Goal: Task Accomplishment & Management: Manage account settings

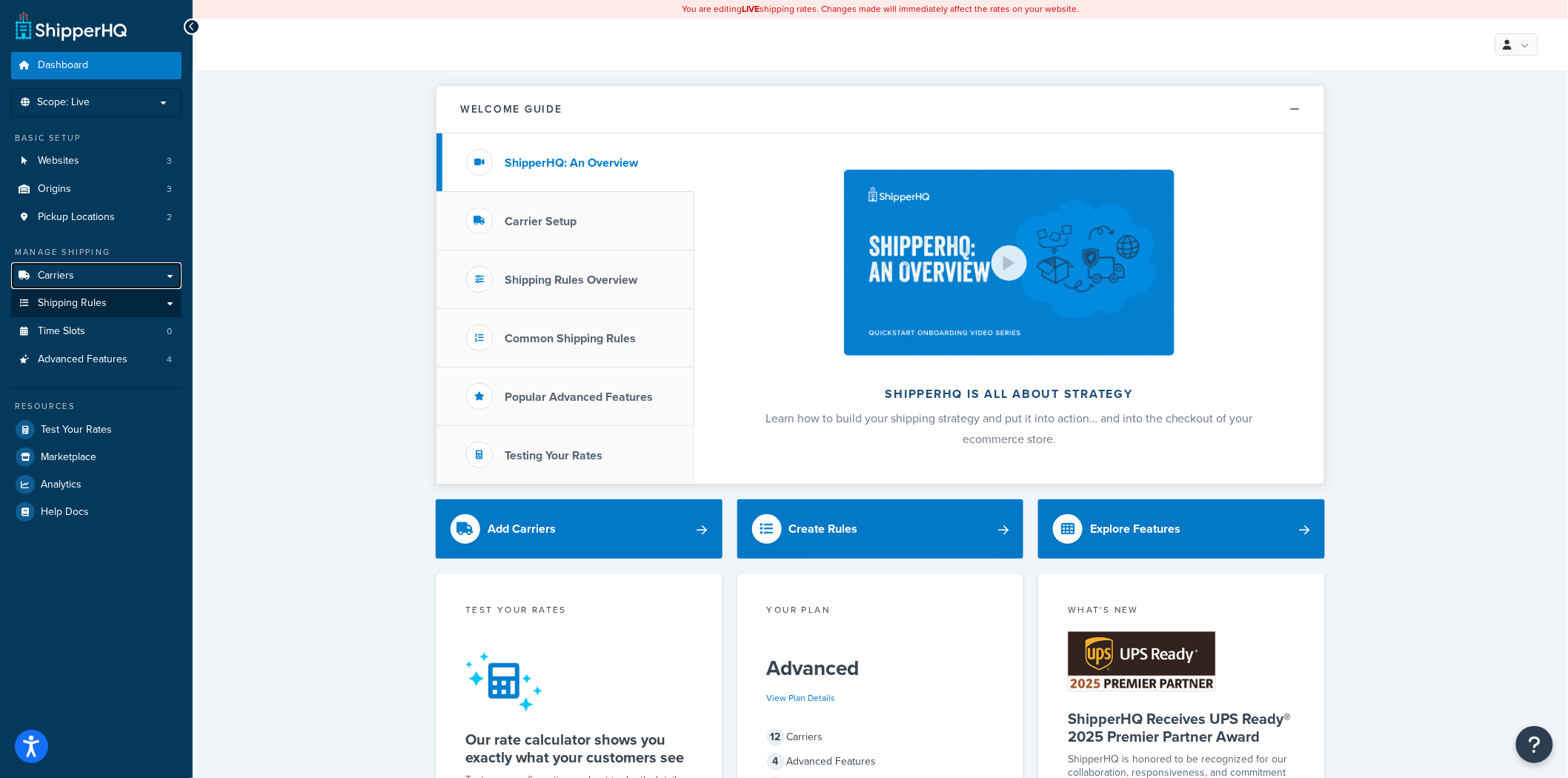
drag, startPoint x: 111, startPoint y: 282, endPoint x: 111, endPoint y: 291, distance: 9.0
click at [112, 282] on link "Carriers" at bounding box center [96, 276] width 170 height 28
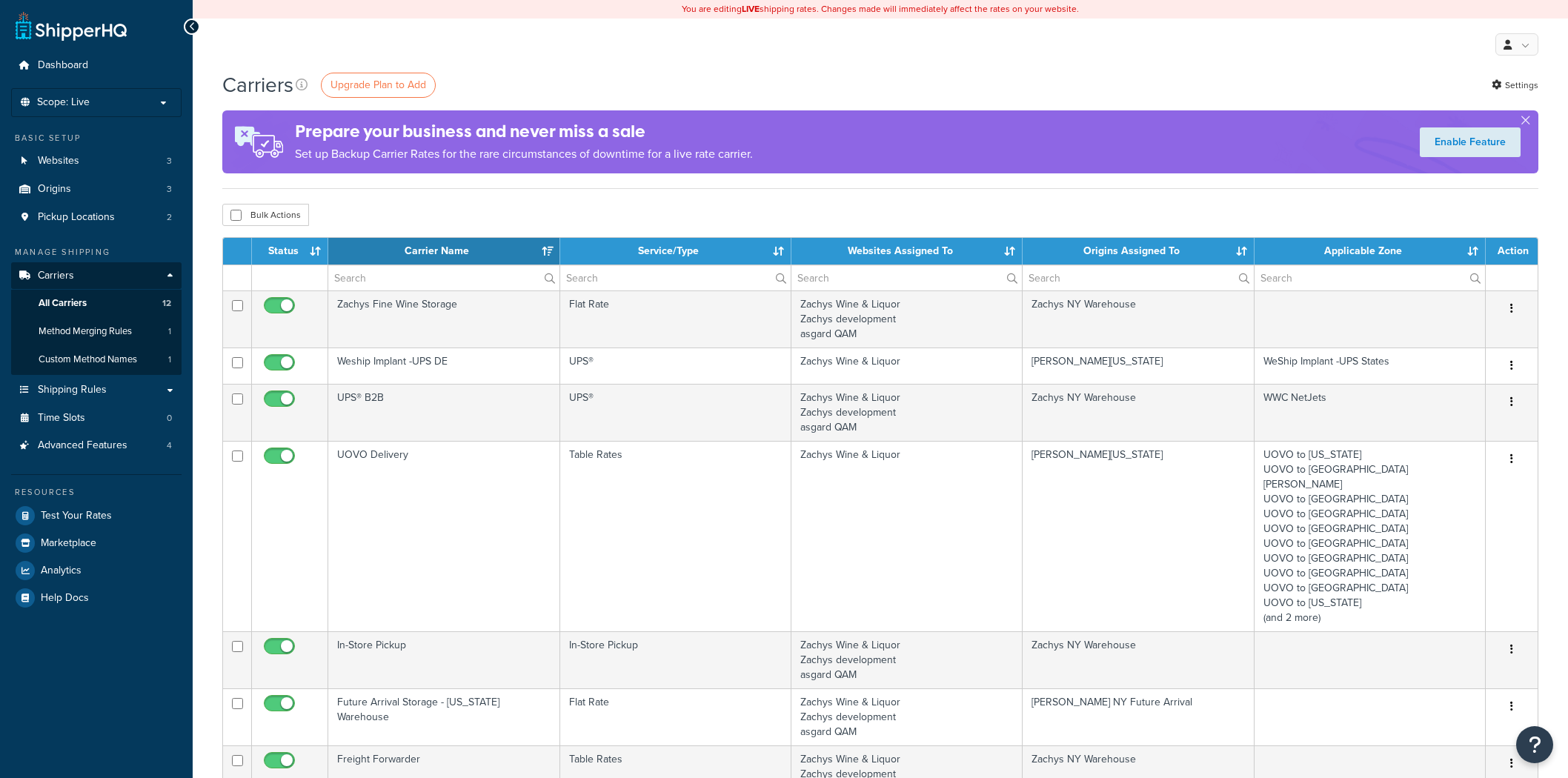
select select "15"
click at [166, 383] on link "Shipping Rules" at bounding box center [96, 390] width 170 height 28
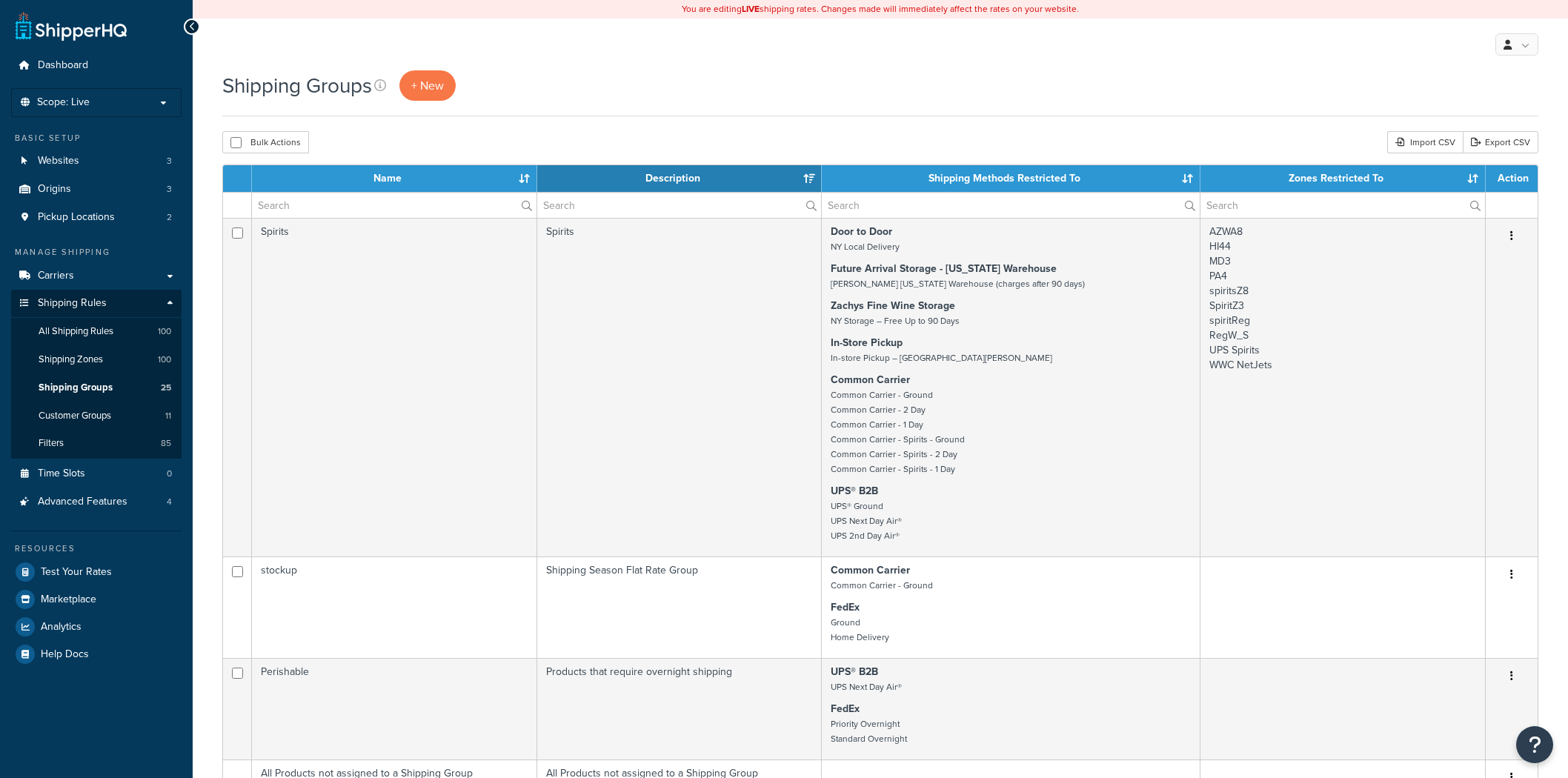
select select "15"
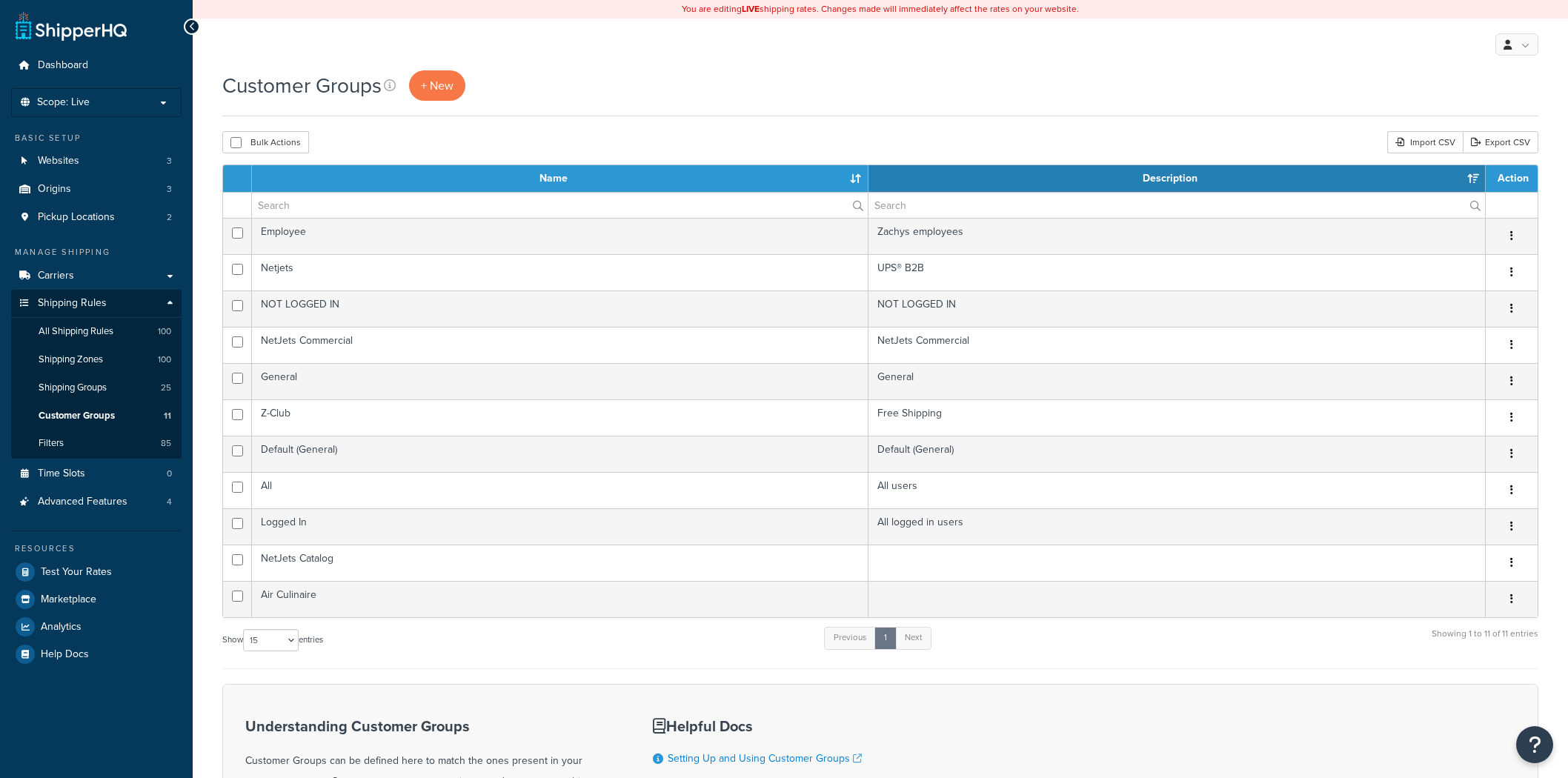
select select "15"
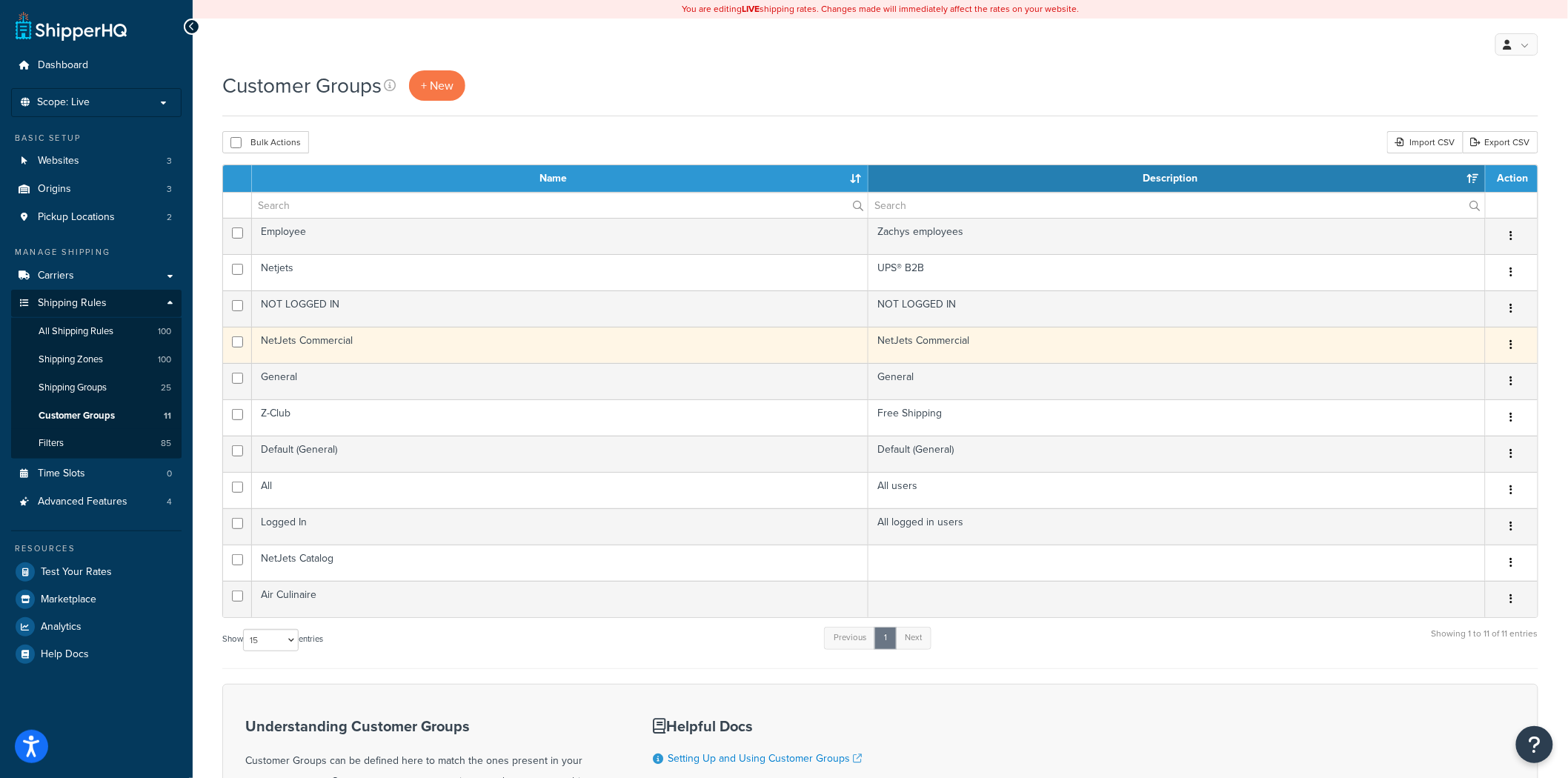
click at [1516, 344] on button "button" at bounding box center [1511, 345] width 21 height 24
click at [1499, 371] on link "Edit" at bounding box center [1452, 376] width 117 height 31
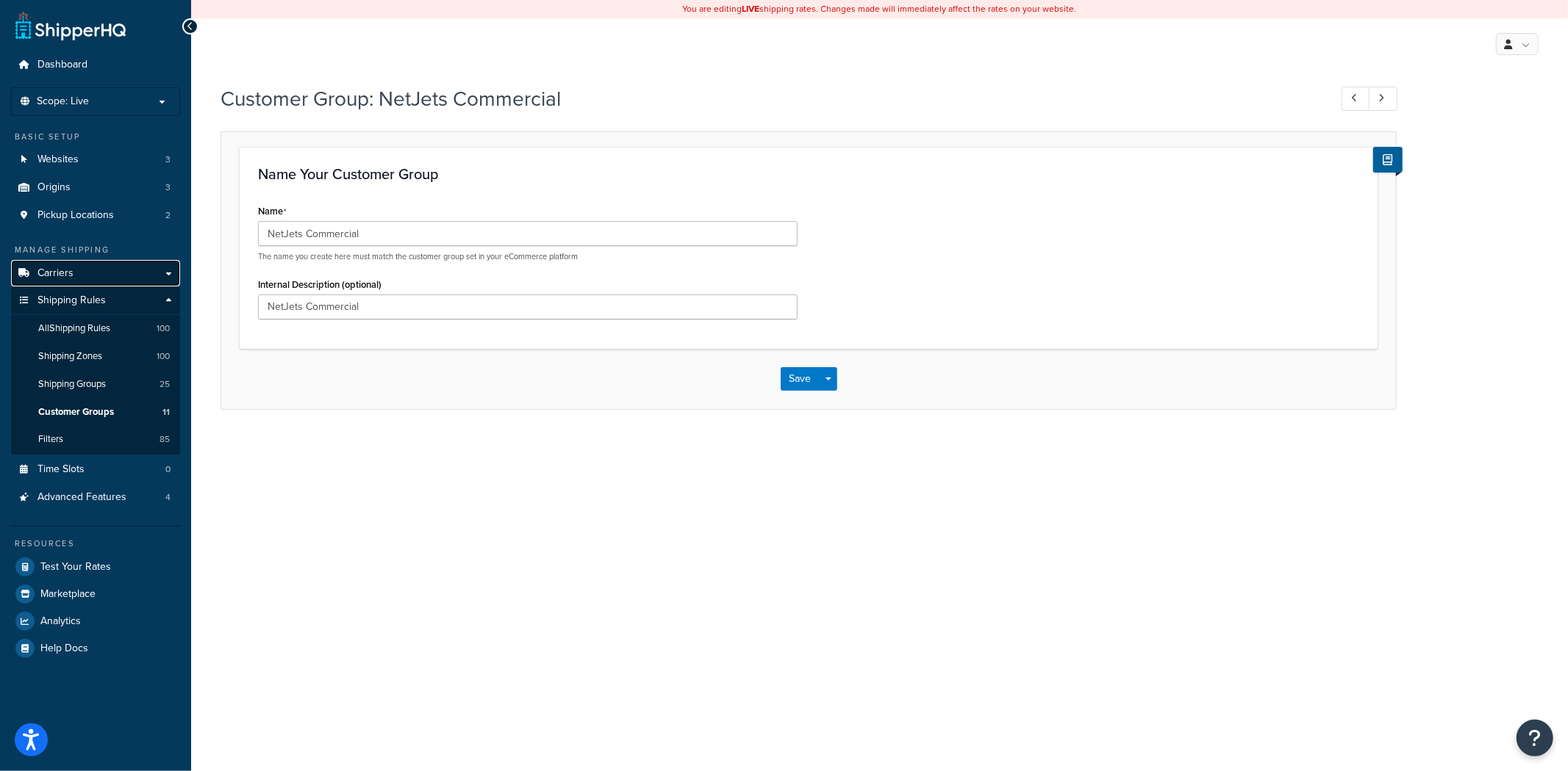
click at [93, 272] on link "Carriers" at bounding box center [95, 274] width 169 height 27
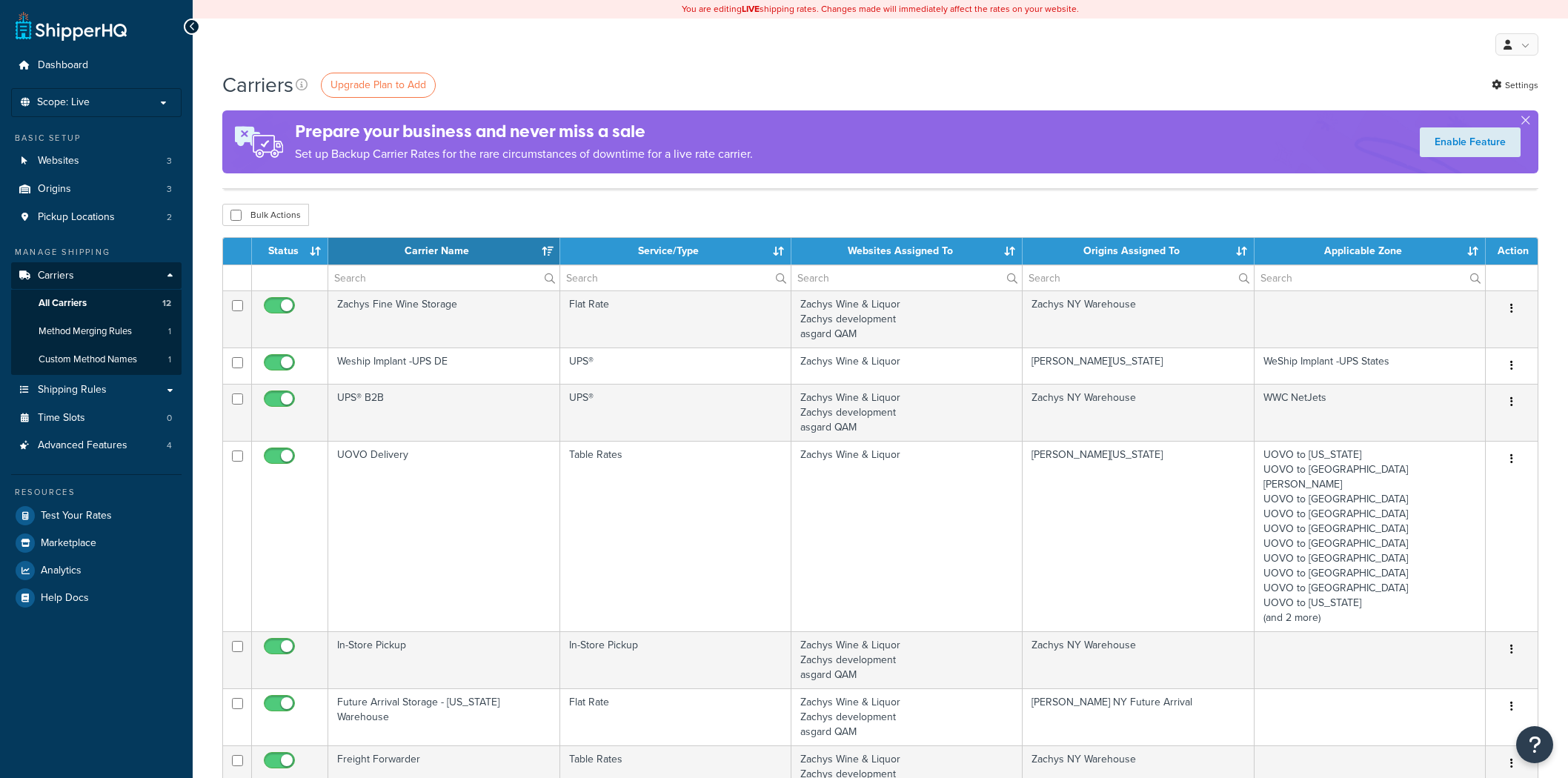
select select "15"
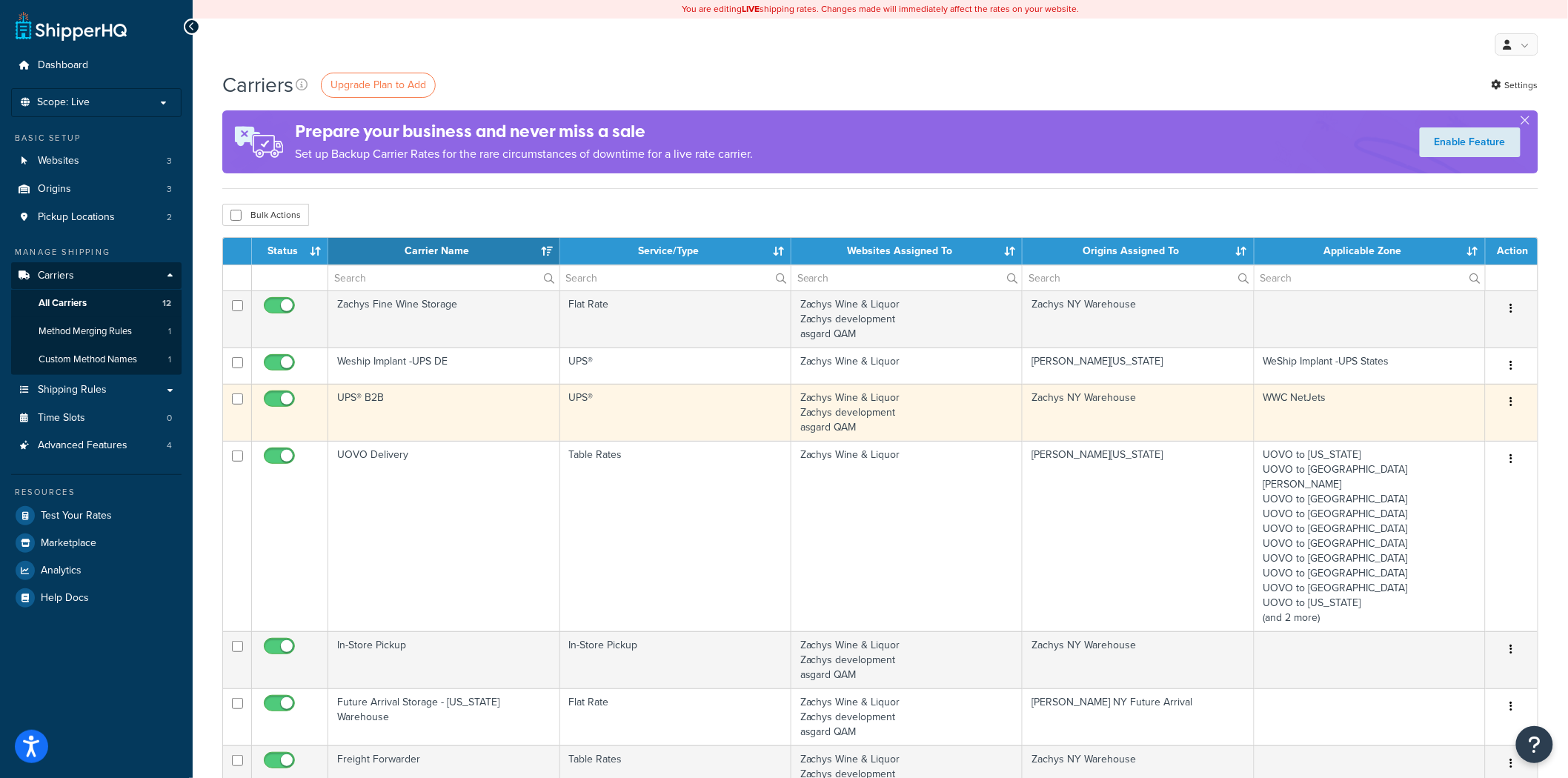
click at [551, 419] on td "UPS® B2B" at bounding box center [443, 412] width 232 height 57
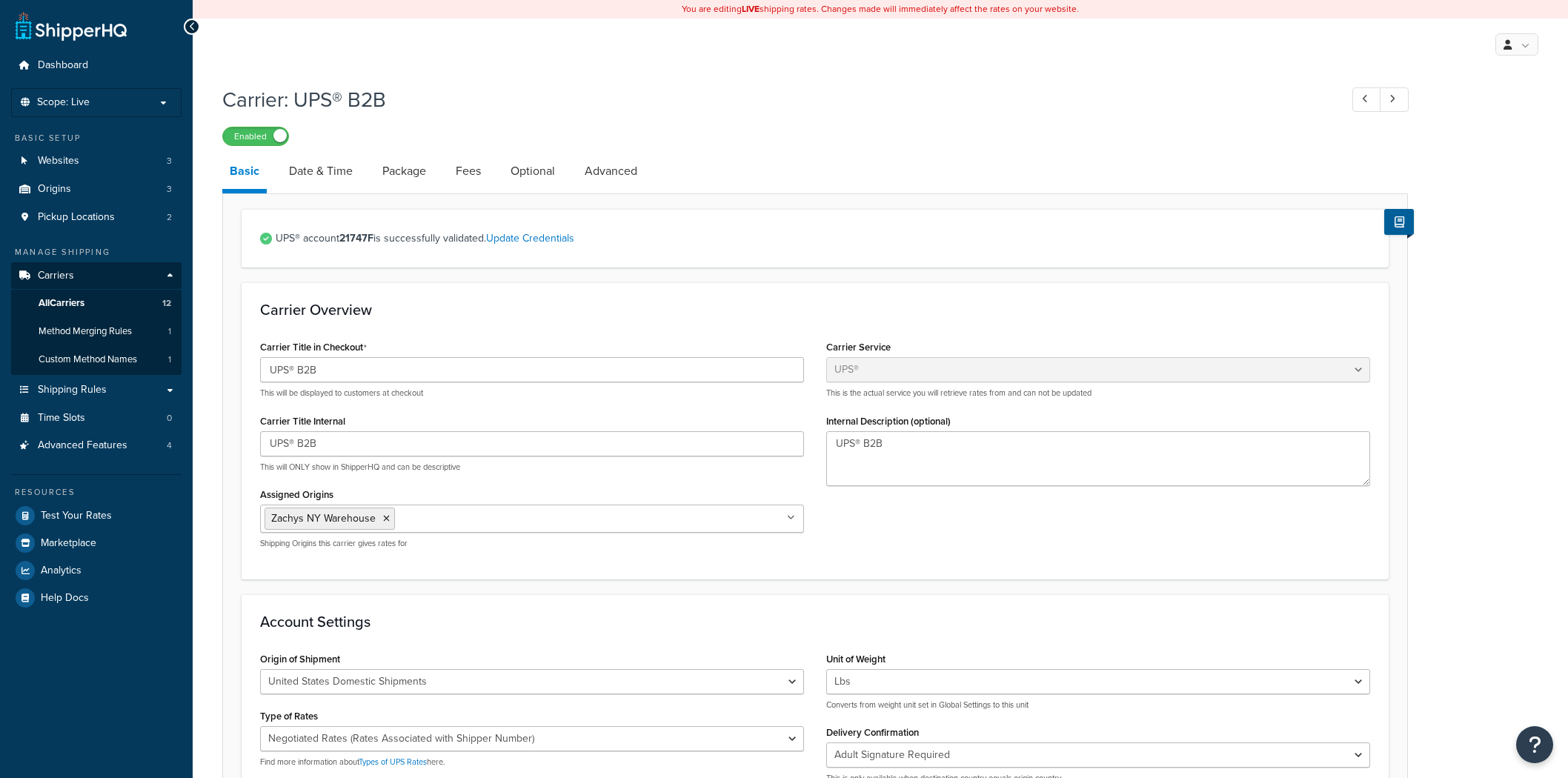
select select "ups"
select select "3"
click at [615, 182] on link "Advanced" at bounding box center [611, 172] width 67 height 35
select select "false"
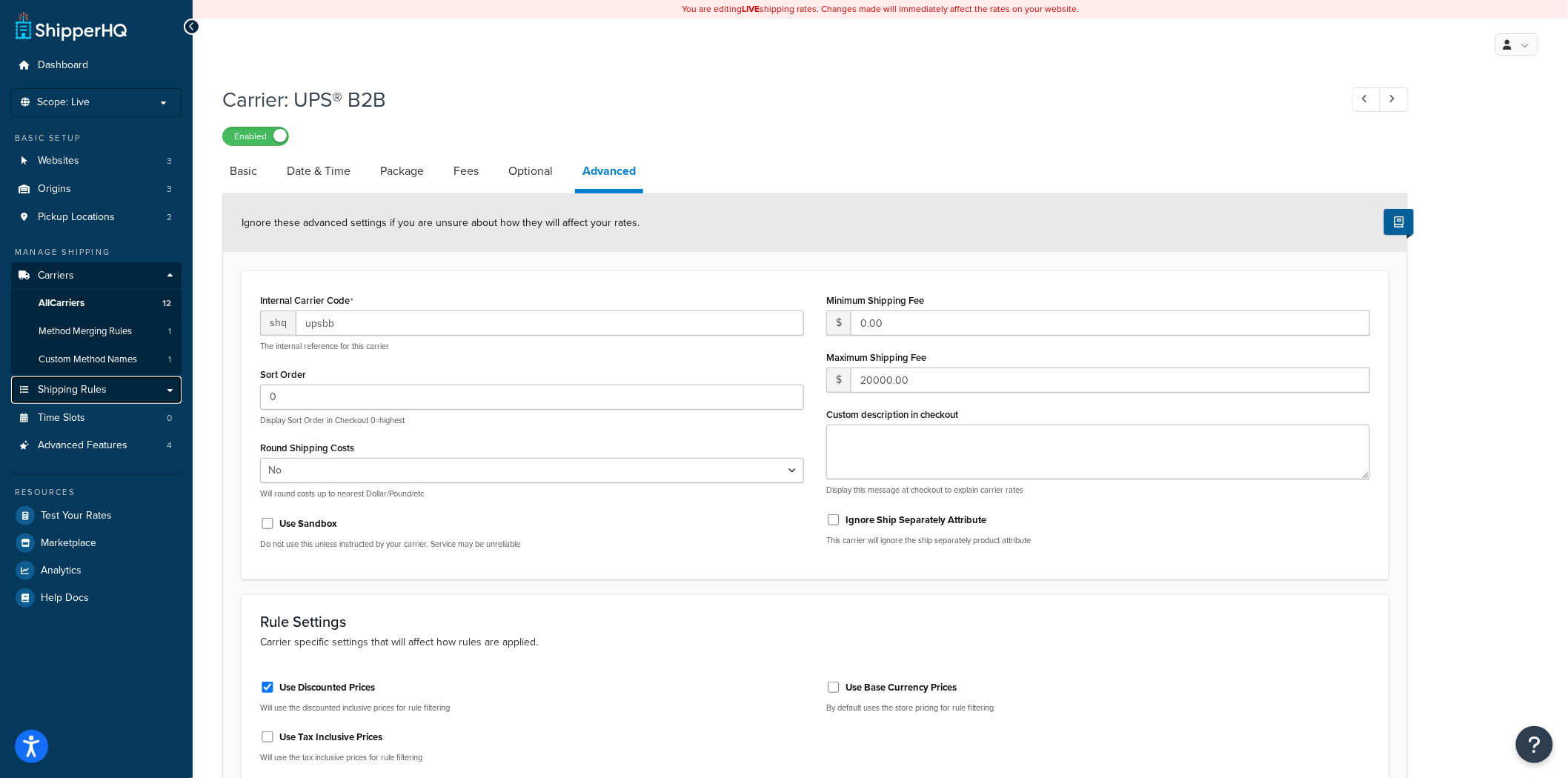
click at [123, 389] on link "Shipping Rules" at bounding box center [96, 390] width 170 height 28
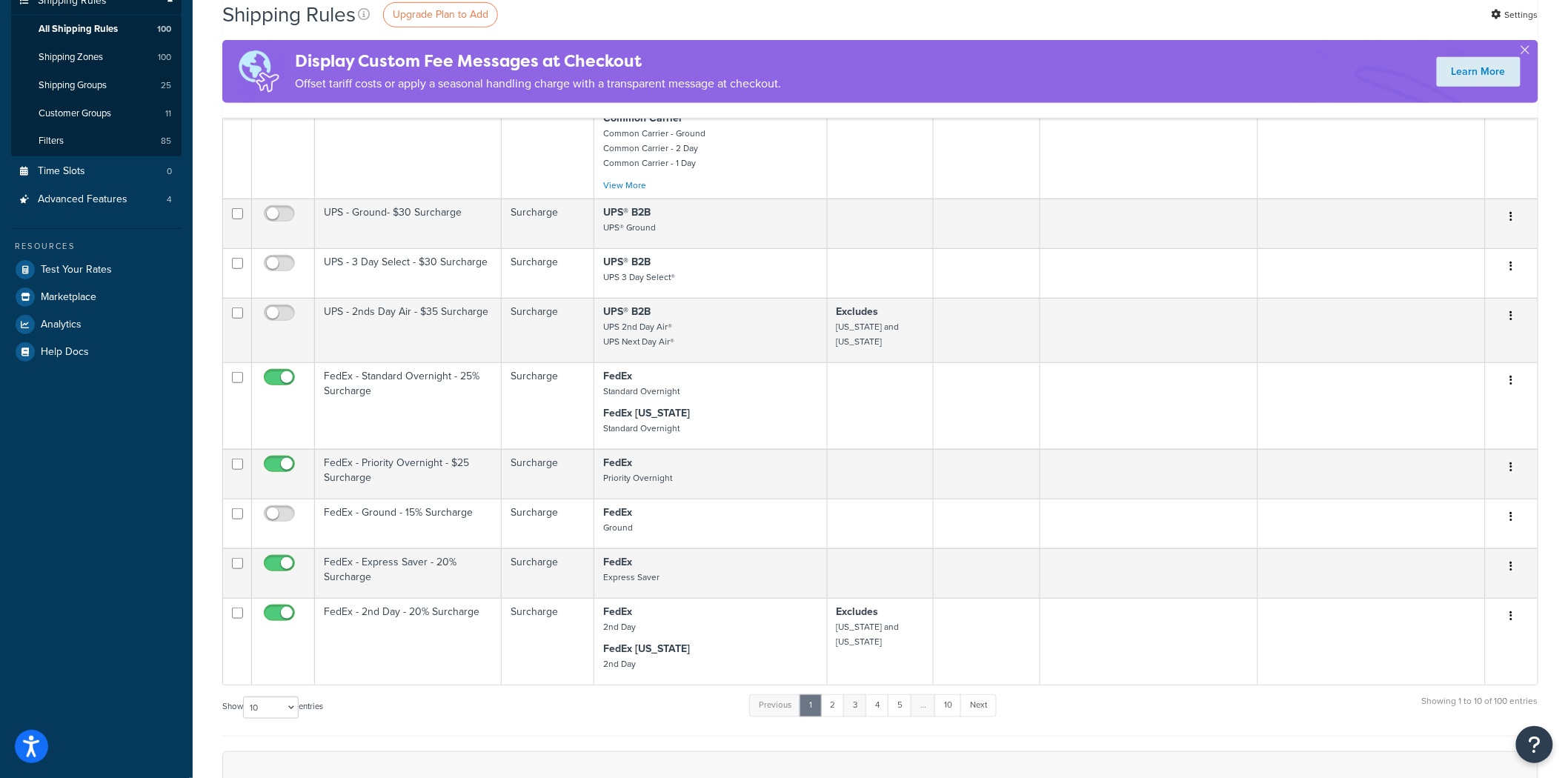
scroll to position [329, 0]
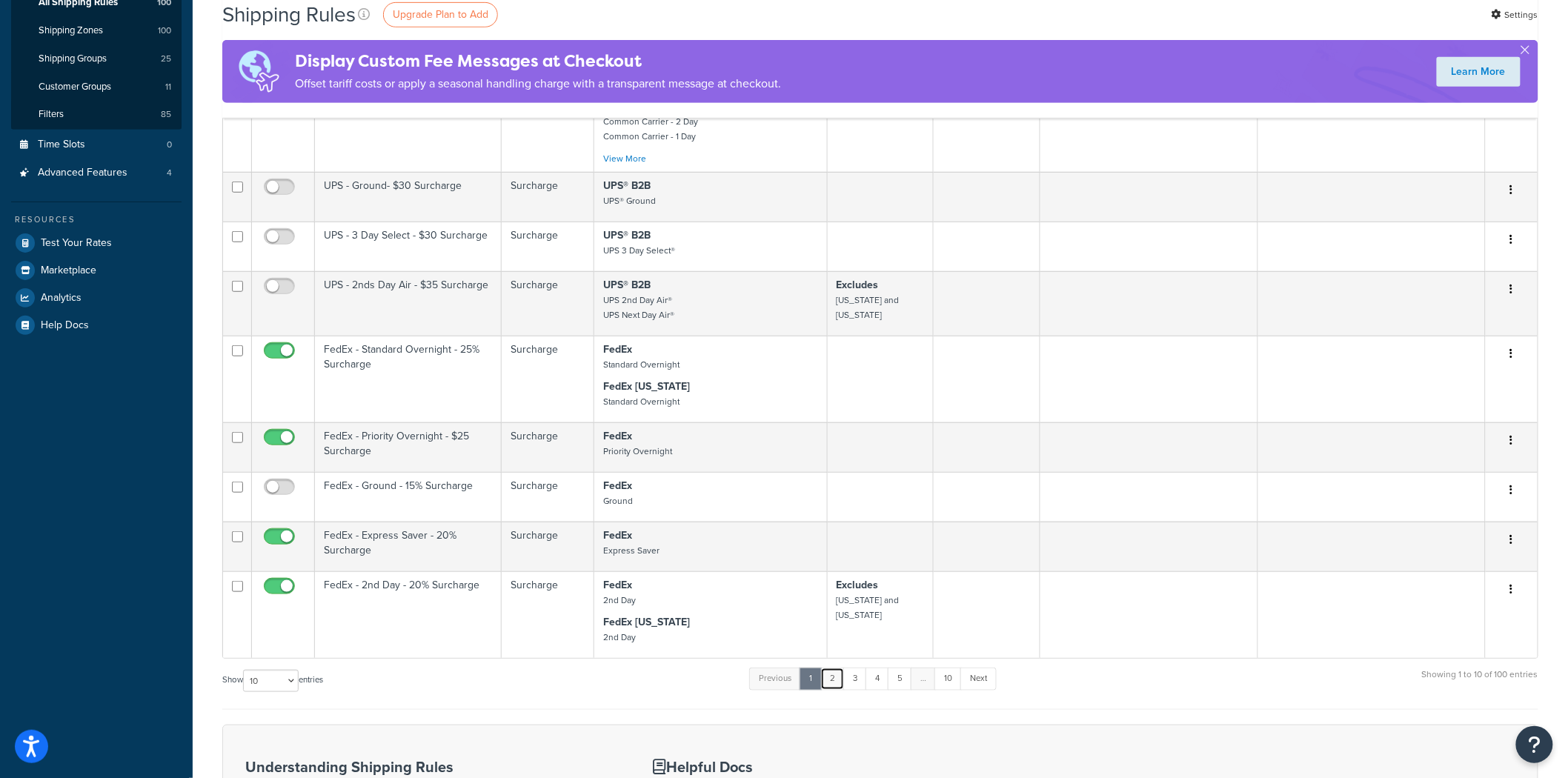
click at [832, 668] on link "2" at bounding box center [832, 678] width 25 height 23
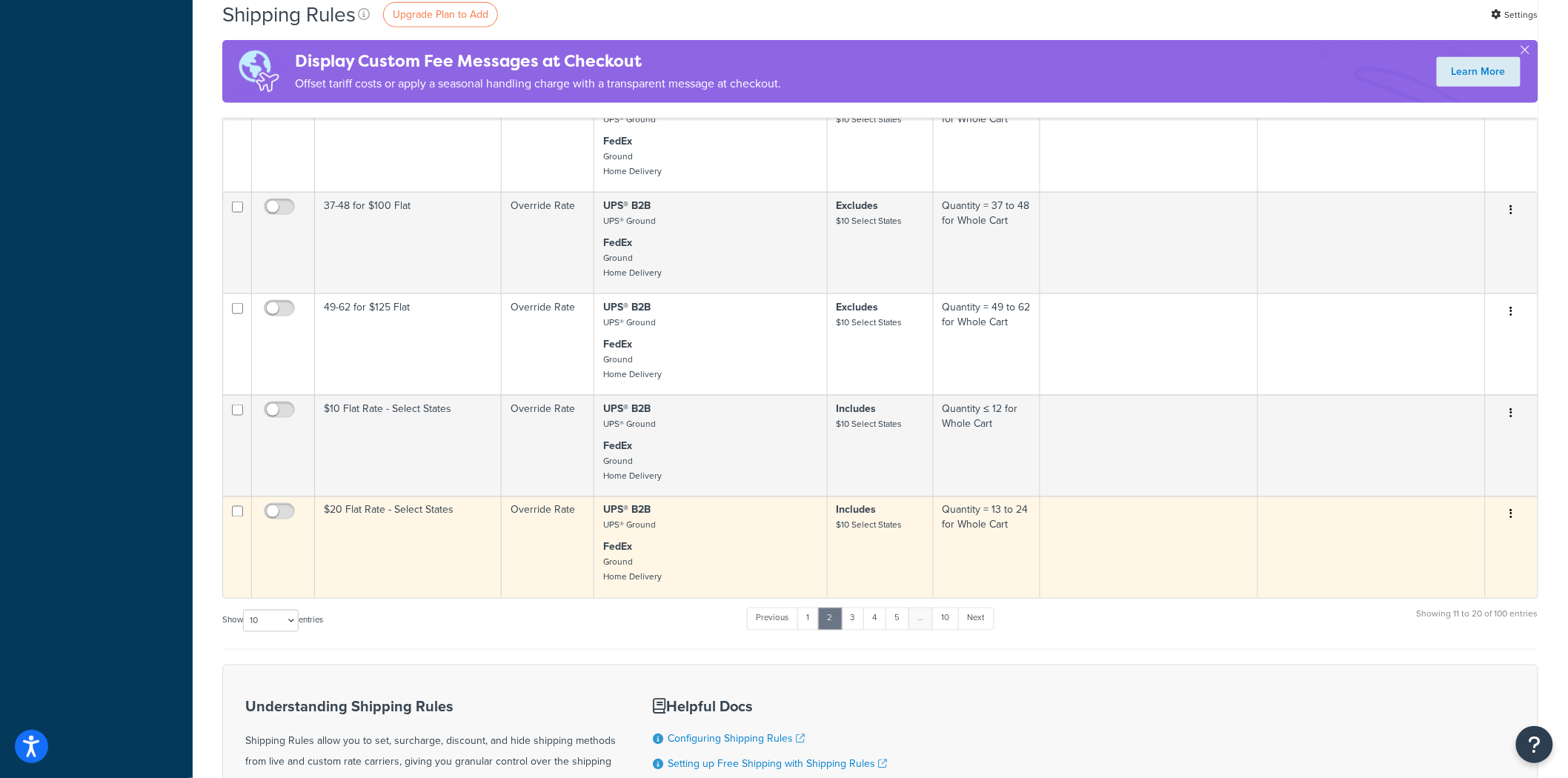
scroll to position [685, 0]
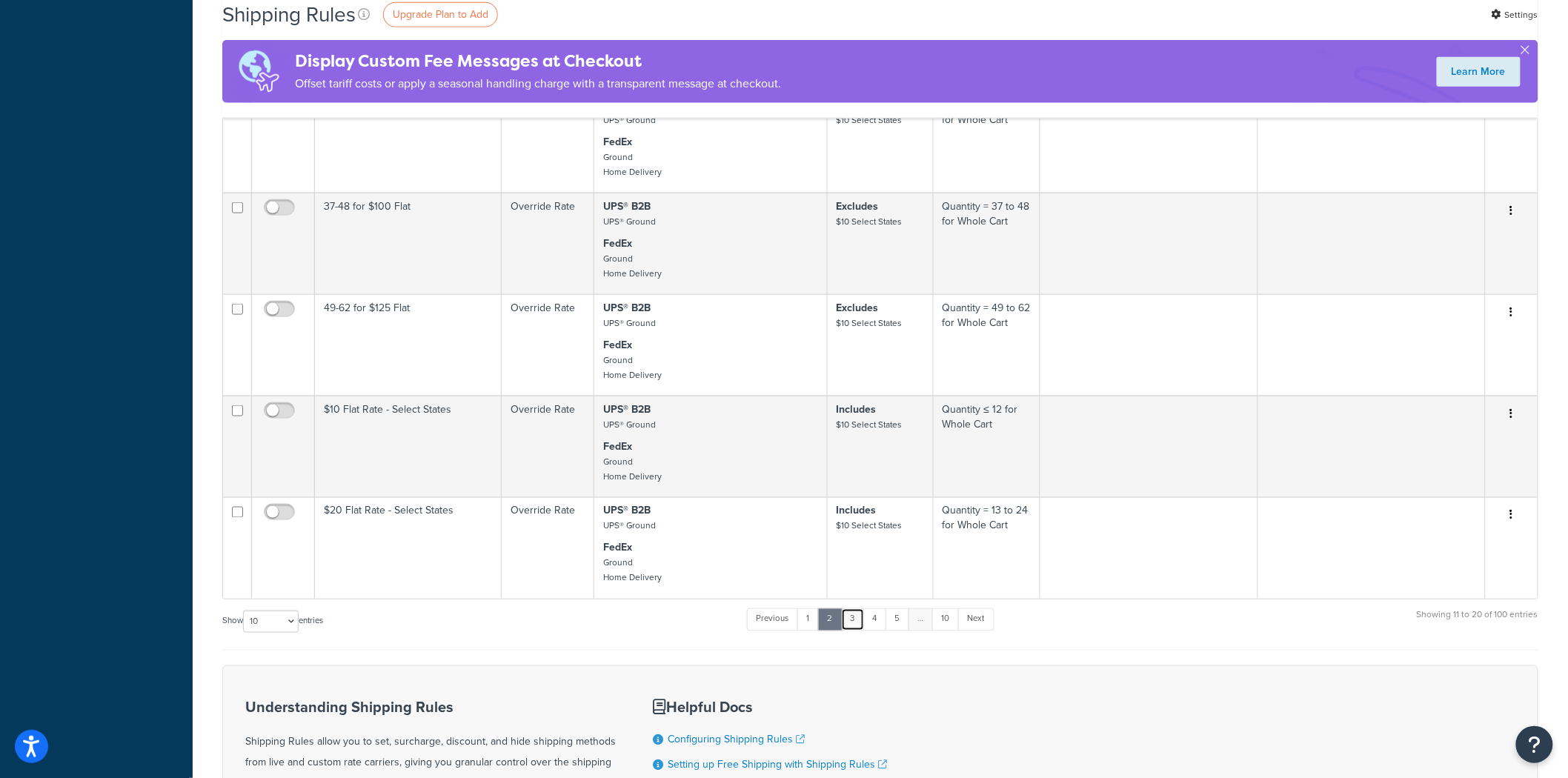
click at [848, 631] on link "3" at bounding box center [852, 619] width 24 height 23
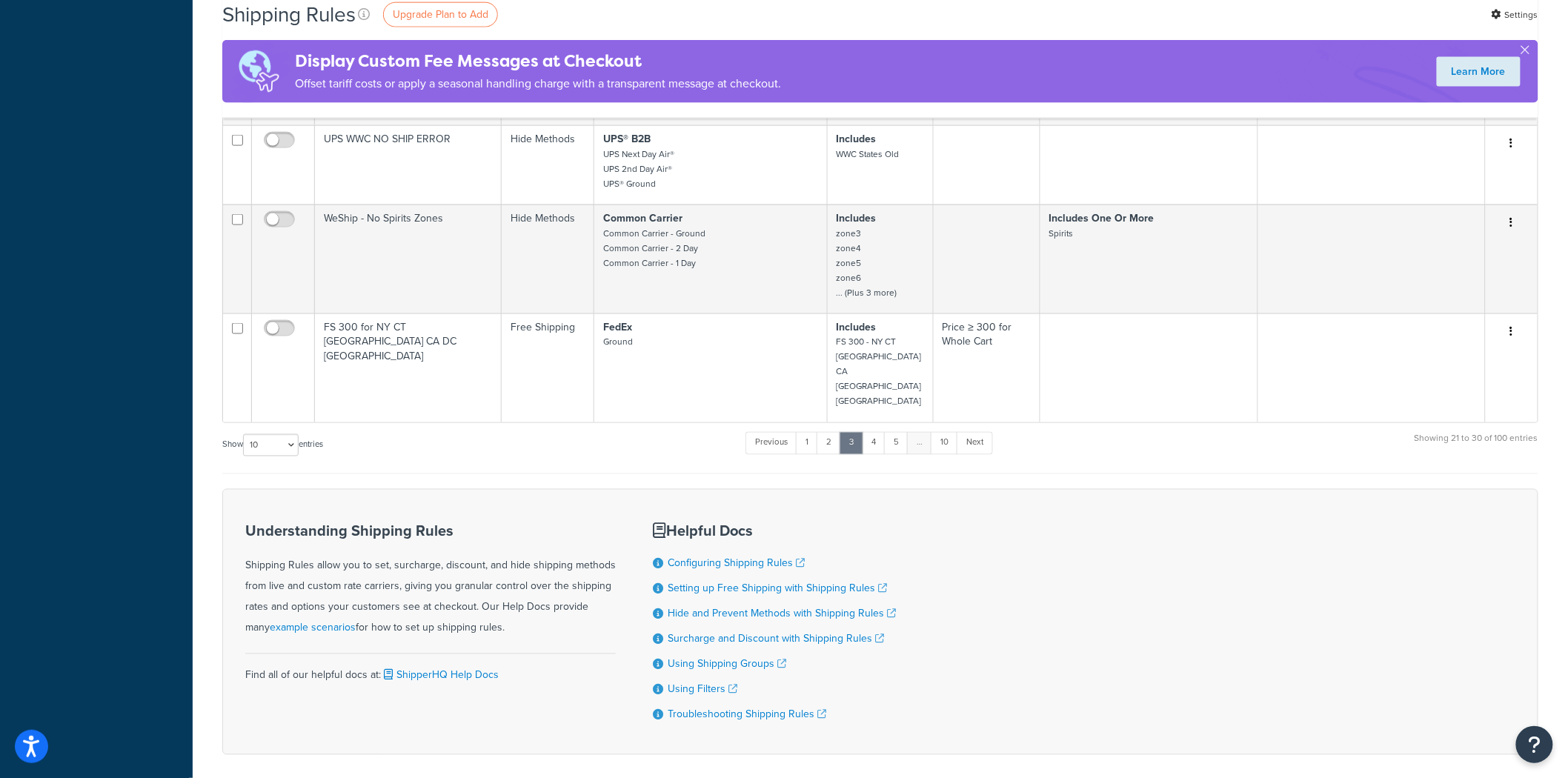
scroll to position [873, 0]
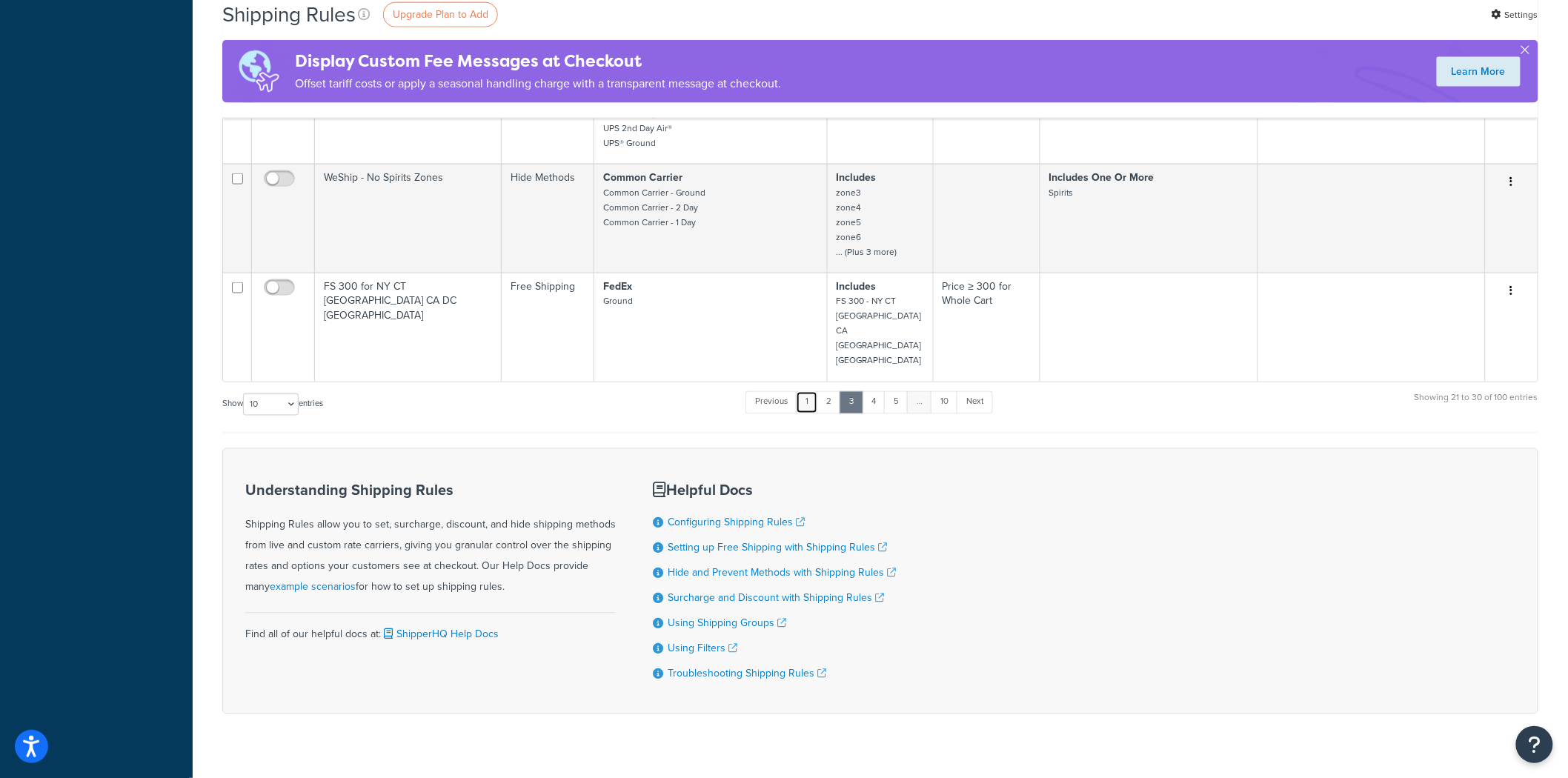
click at [808, 391] on link "1" at bounding box center [806, 402] width 23 height 23
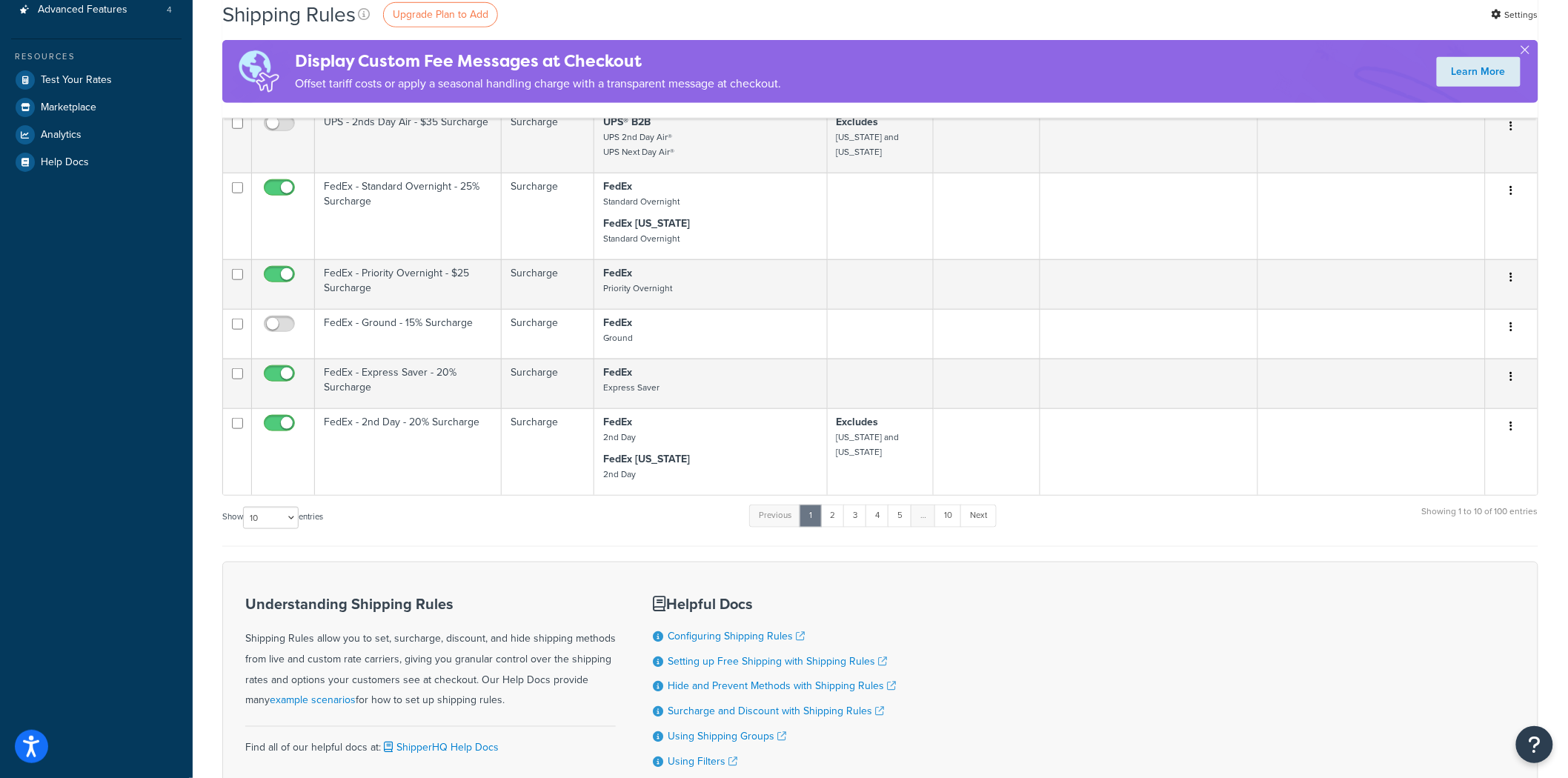
scroll to position [82, 0]
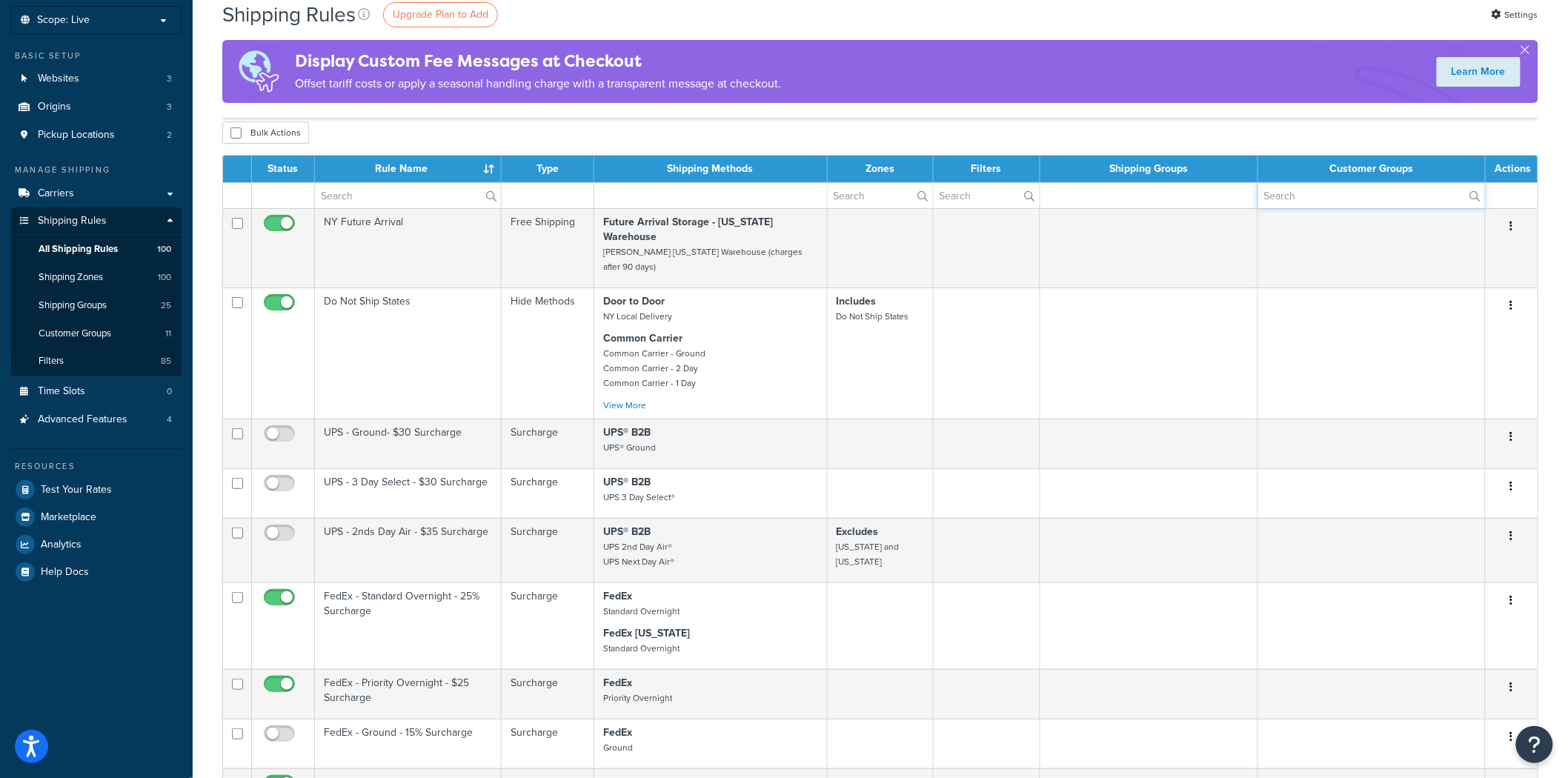
click at [1345, 196] on input "text" at bounding box center [1372, 196] width 227 height 26
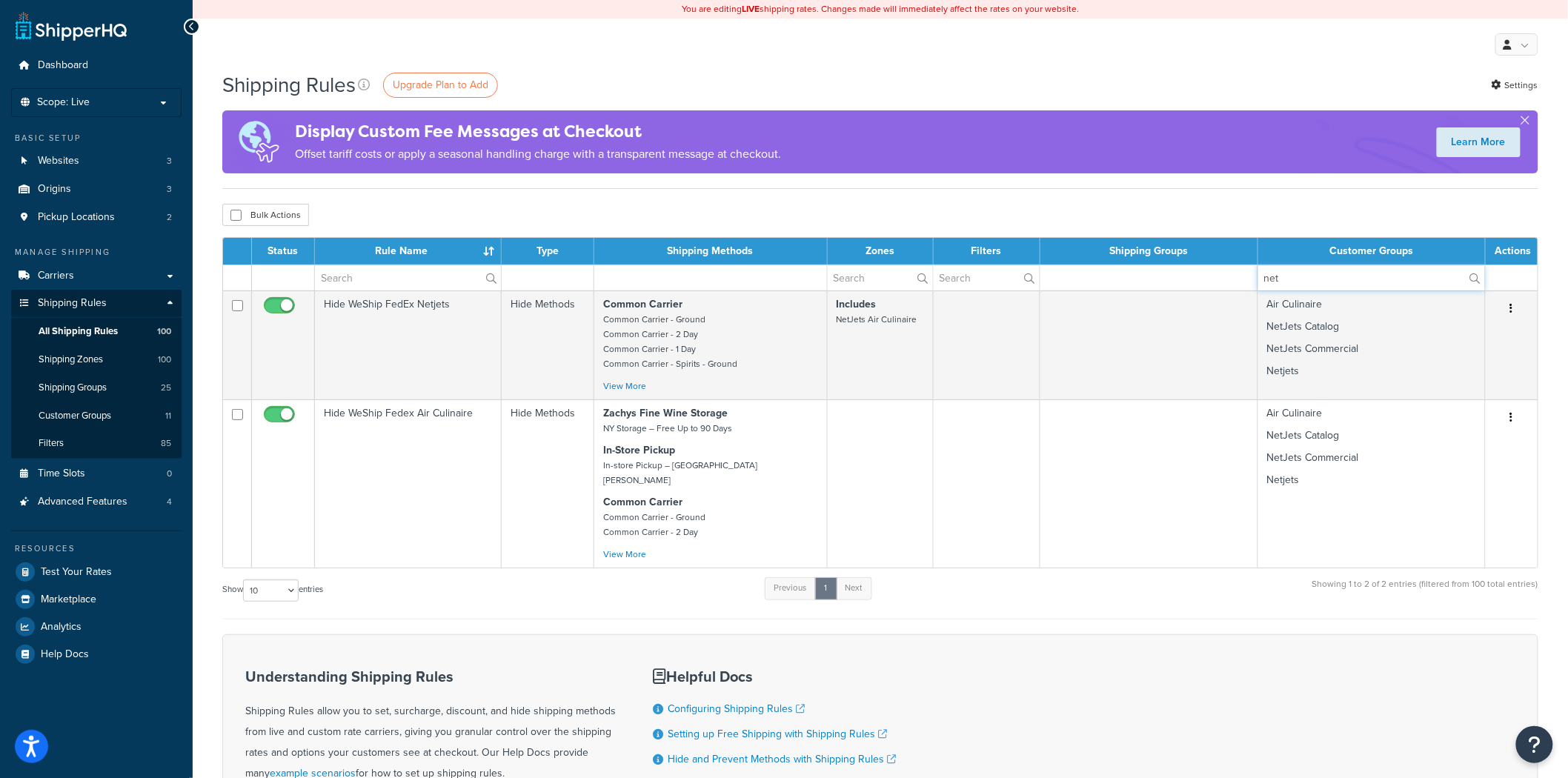
type input "net"
click at [111, 100] on p "Scope: Live" at bounding box center [96, 103] width 157 height 13
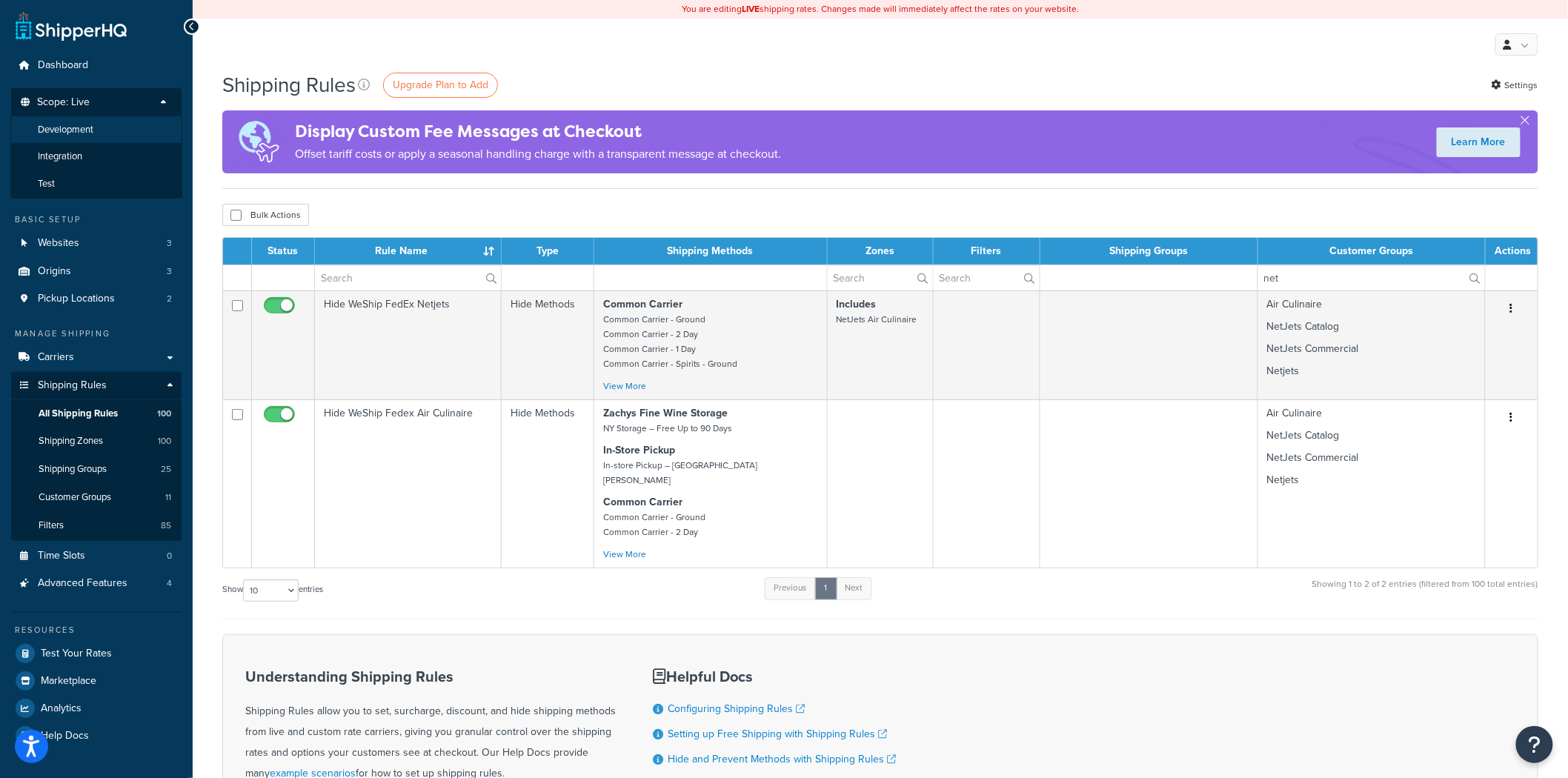
click at [127, 124] on li "Development" at bounding box center [97, 130] width 171 height 28
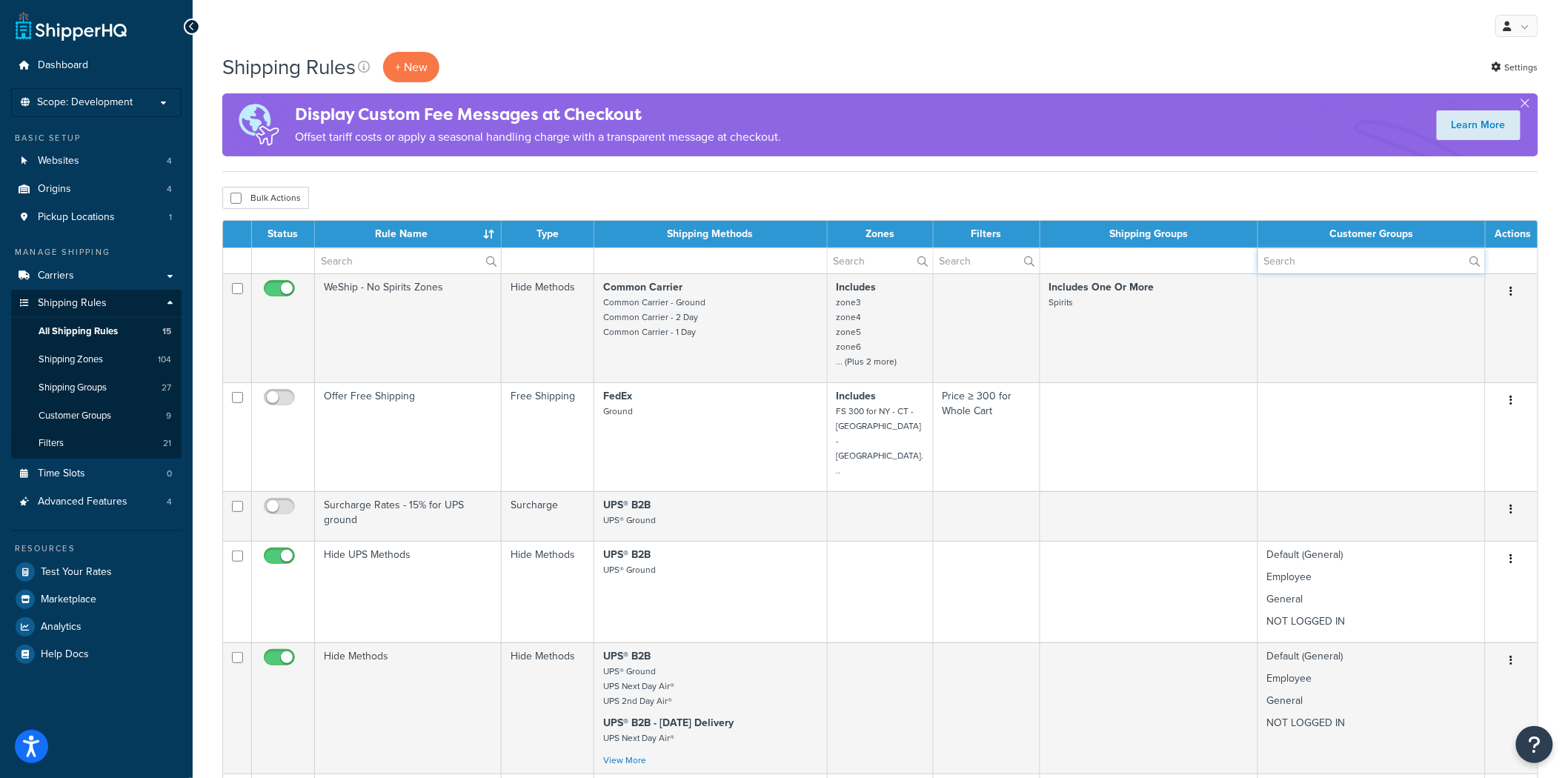
drag, startPoint x: 1300, startPoint y: 252, endPoint x: 1284, endPoint y: 255, distance: 16.3
click at [1300, 252] on input "text" at bounding box center [1372, 261] width 227 height 26
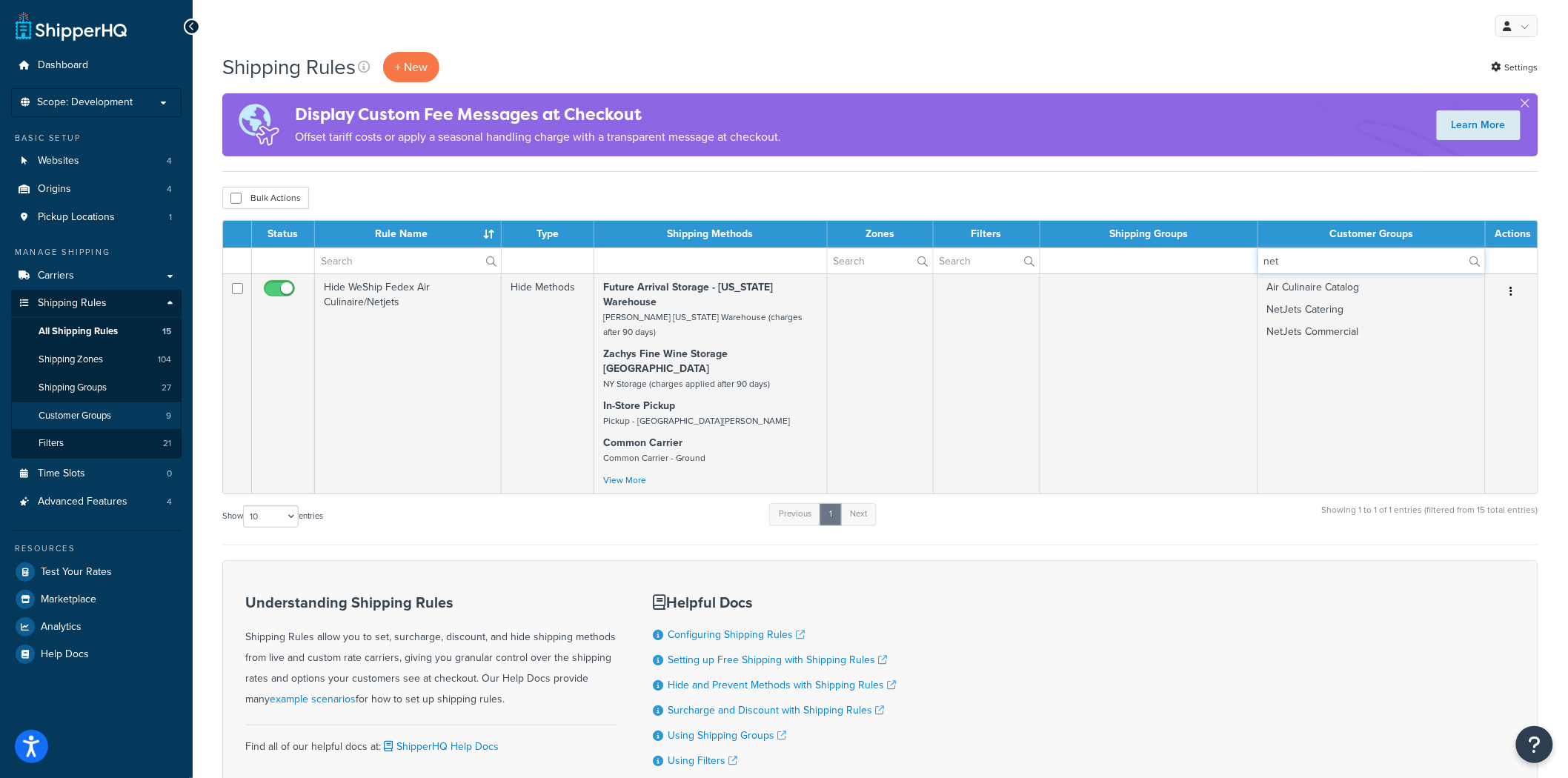
type input "net"
click at [142, 426] on link "Customer Groups 9" at bounding box center [96, 416] width 170 height 28
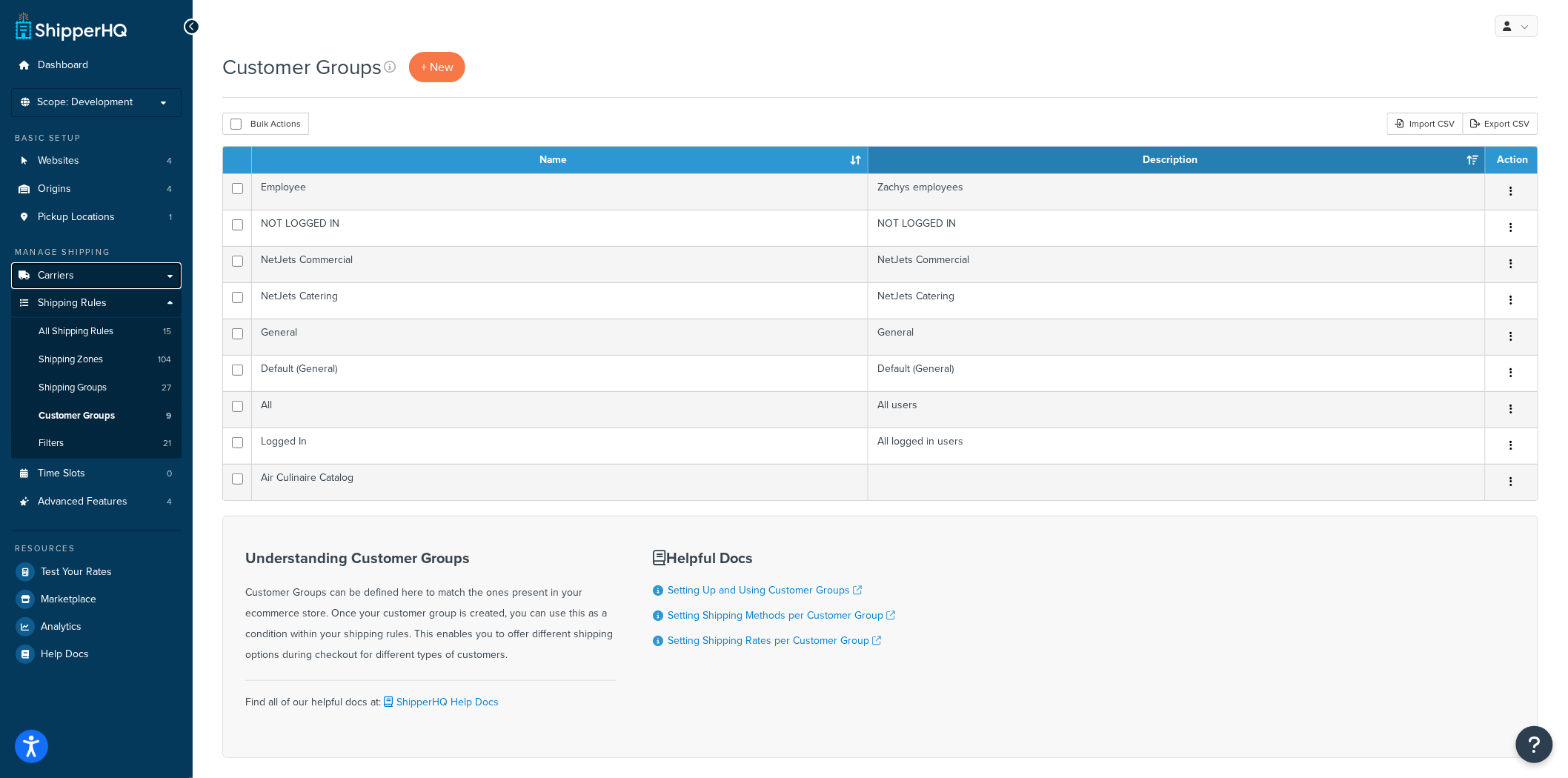
click at [165, 270] on link "Carriers" at bounding box center [96, 276] width 170 height 28
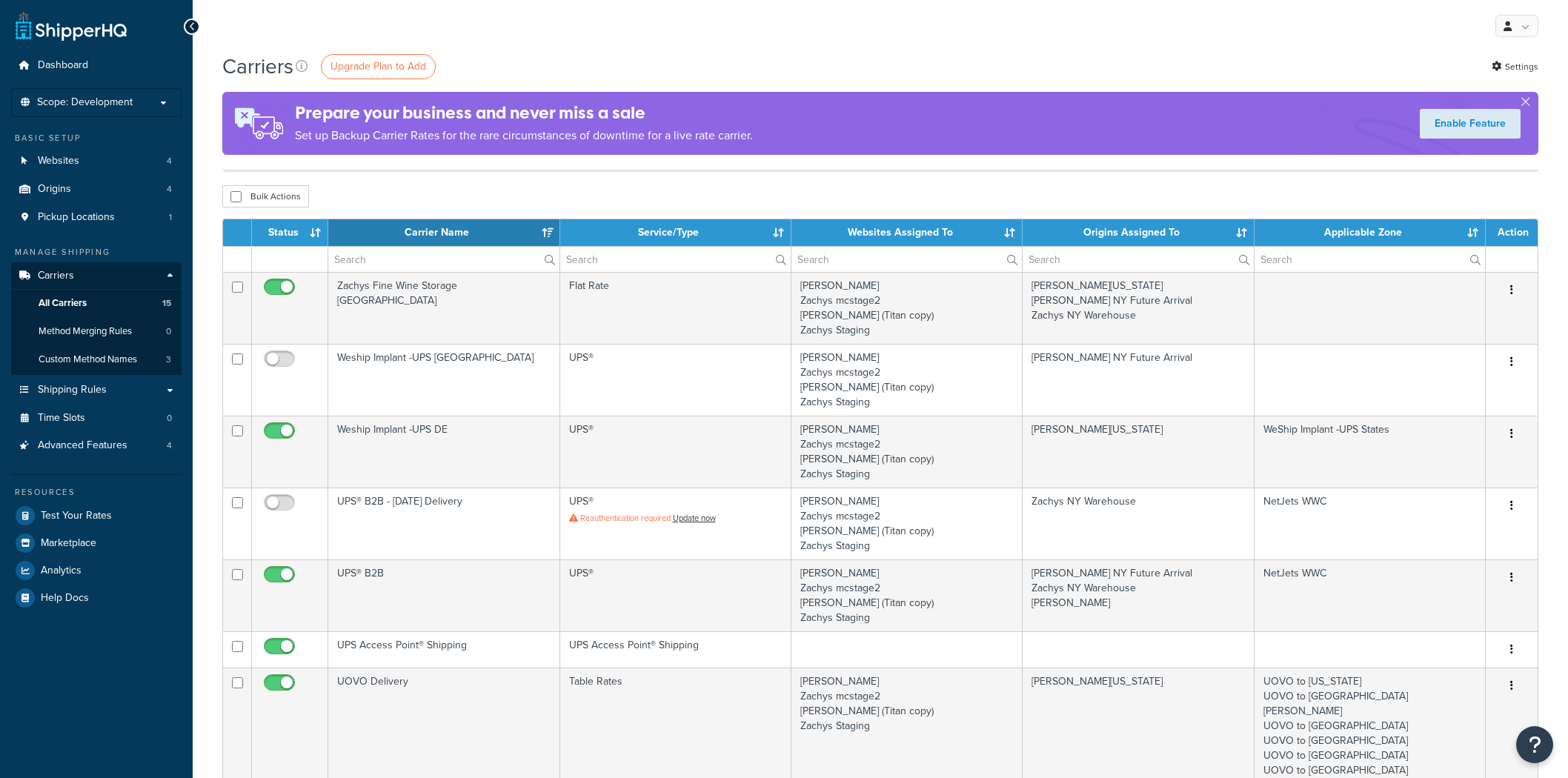
select select "15"
click at [171, 392] on link "Shipping Rules" at bounding box center [96, 390] width 170 height 28
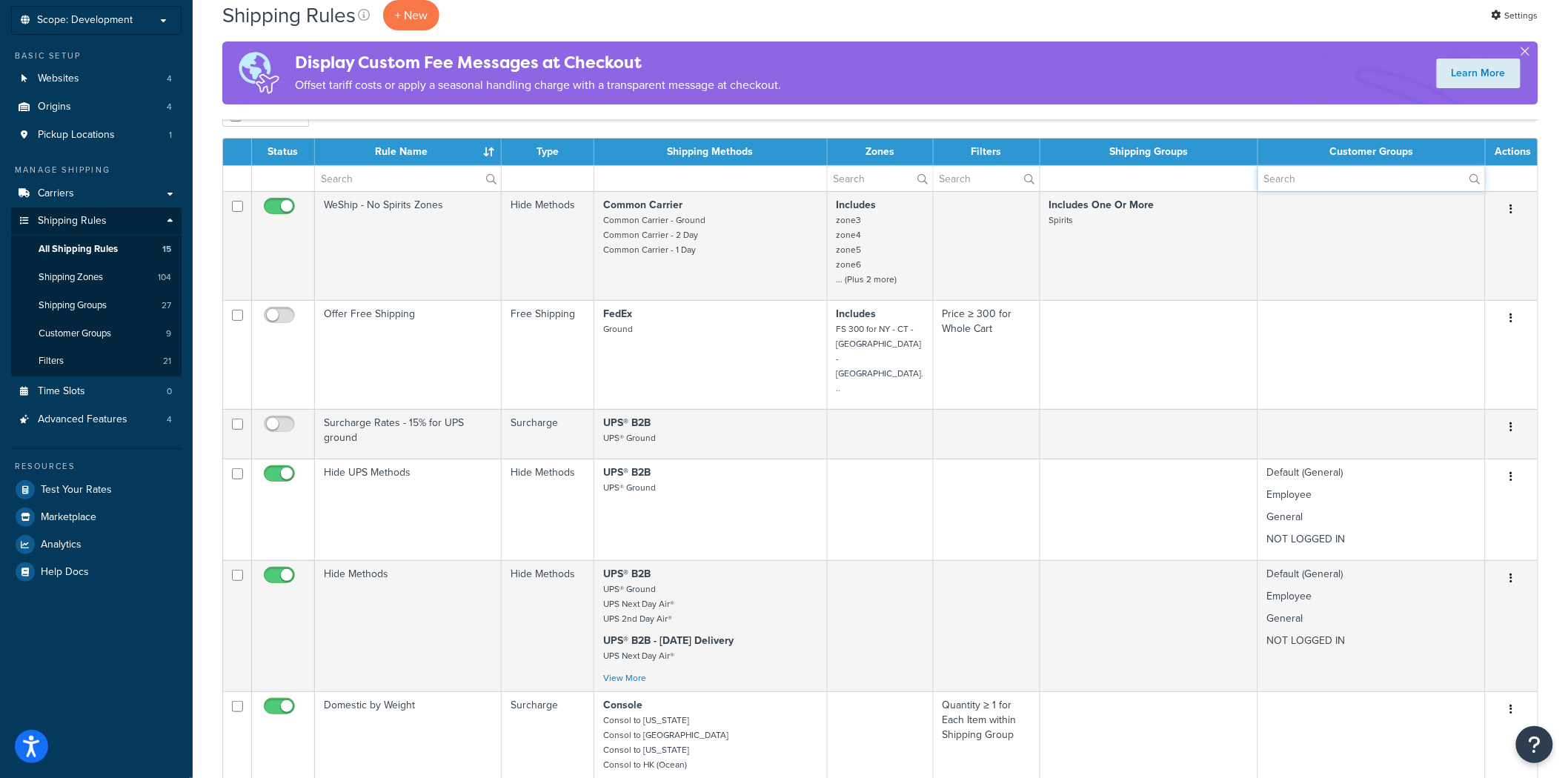
click at [1278, 186] on input "text" at bounding box center [1372, 178] width 227 height 26
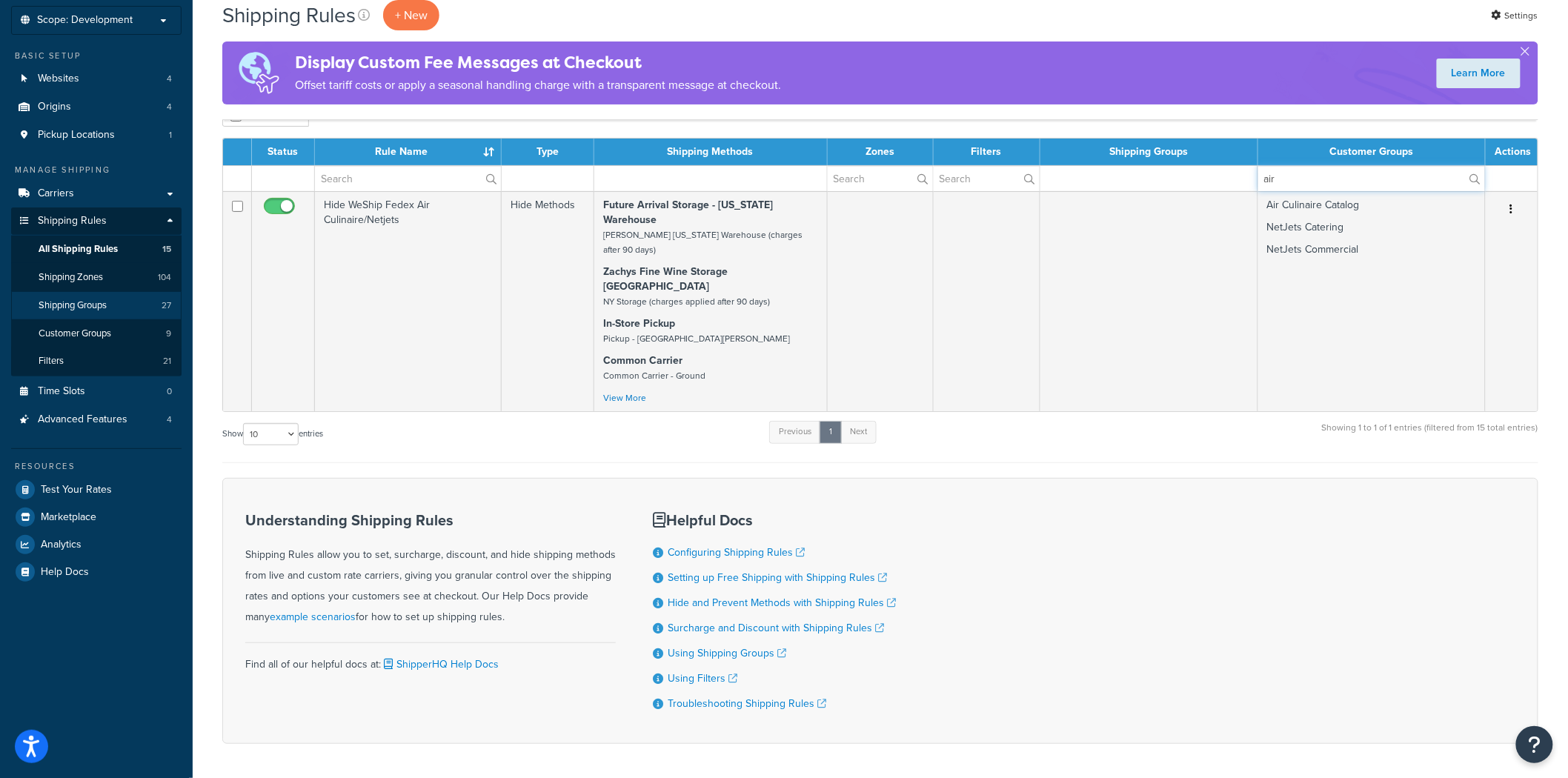
type input "air"
click at [126, 307] on link "Shipping Groups 27" at bounding box center [96, 306] width 170 height 28
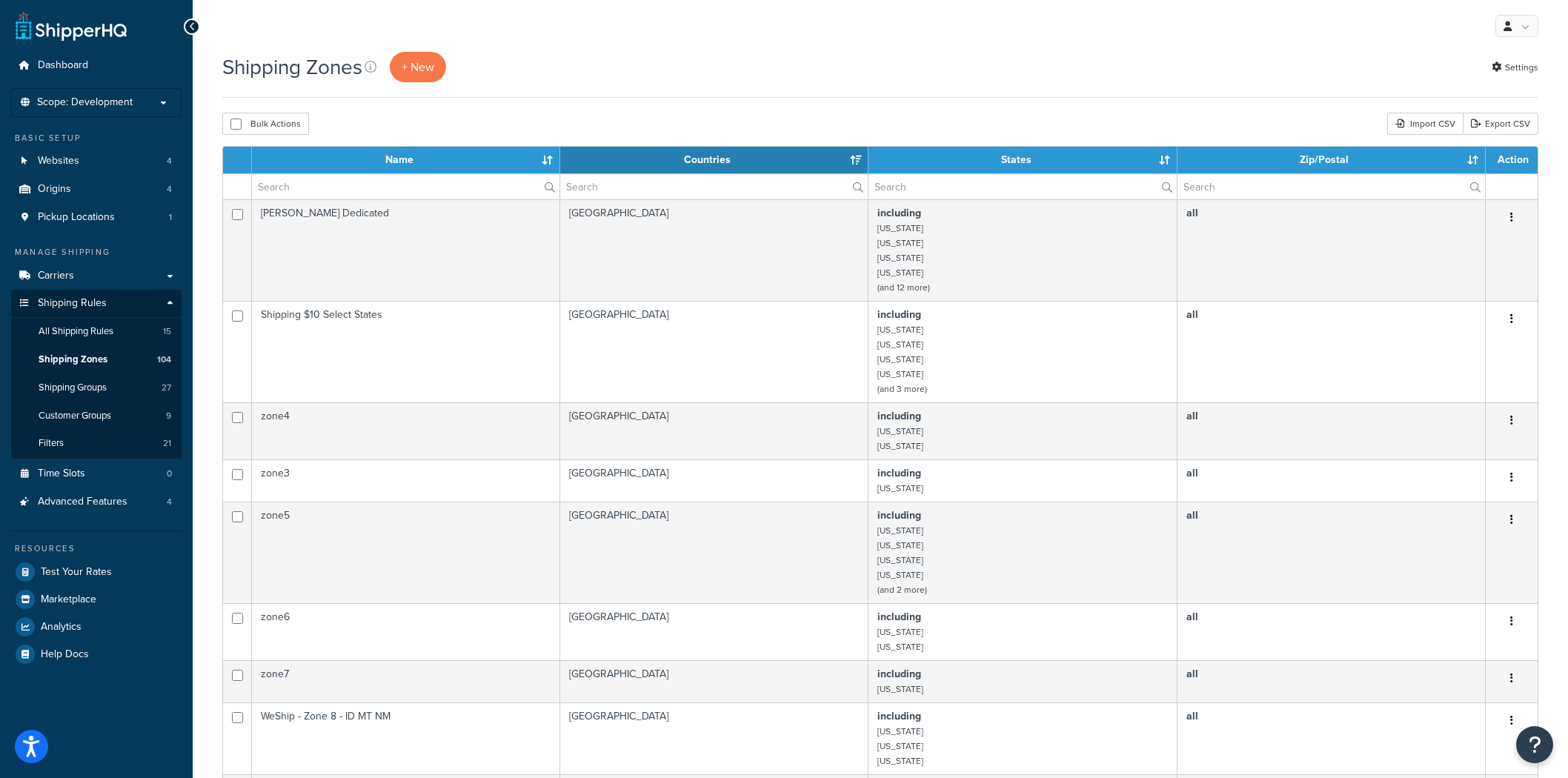
select select "15"
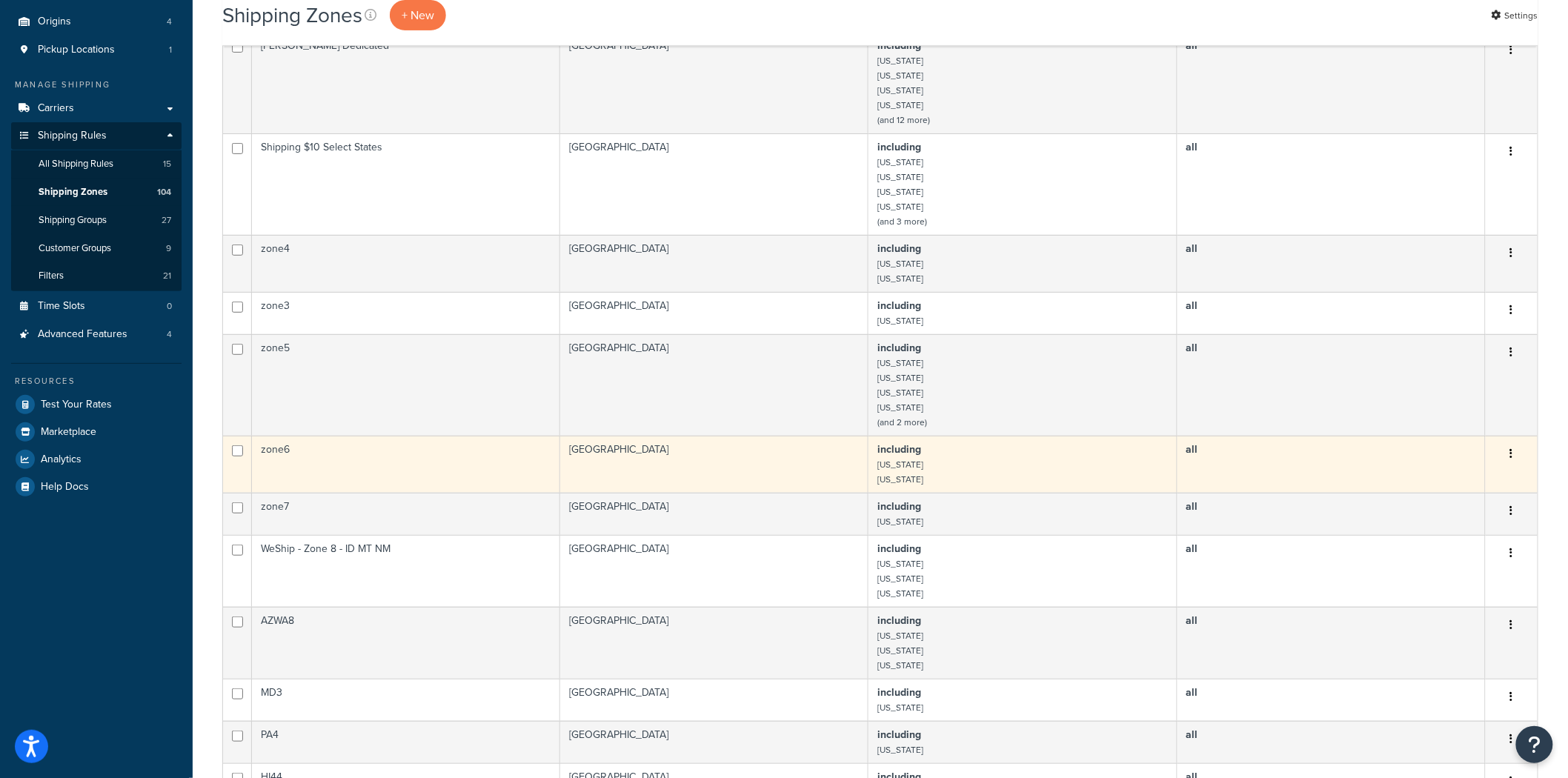
scroll to position [82, 0]
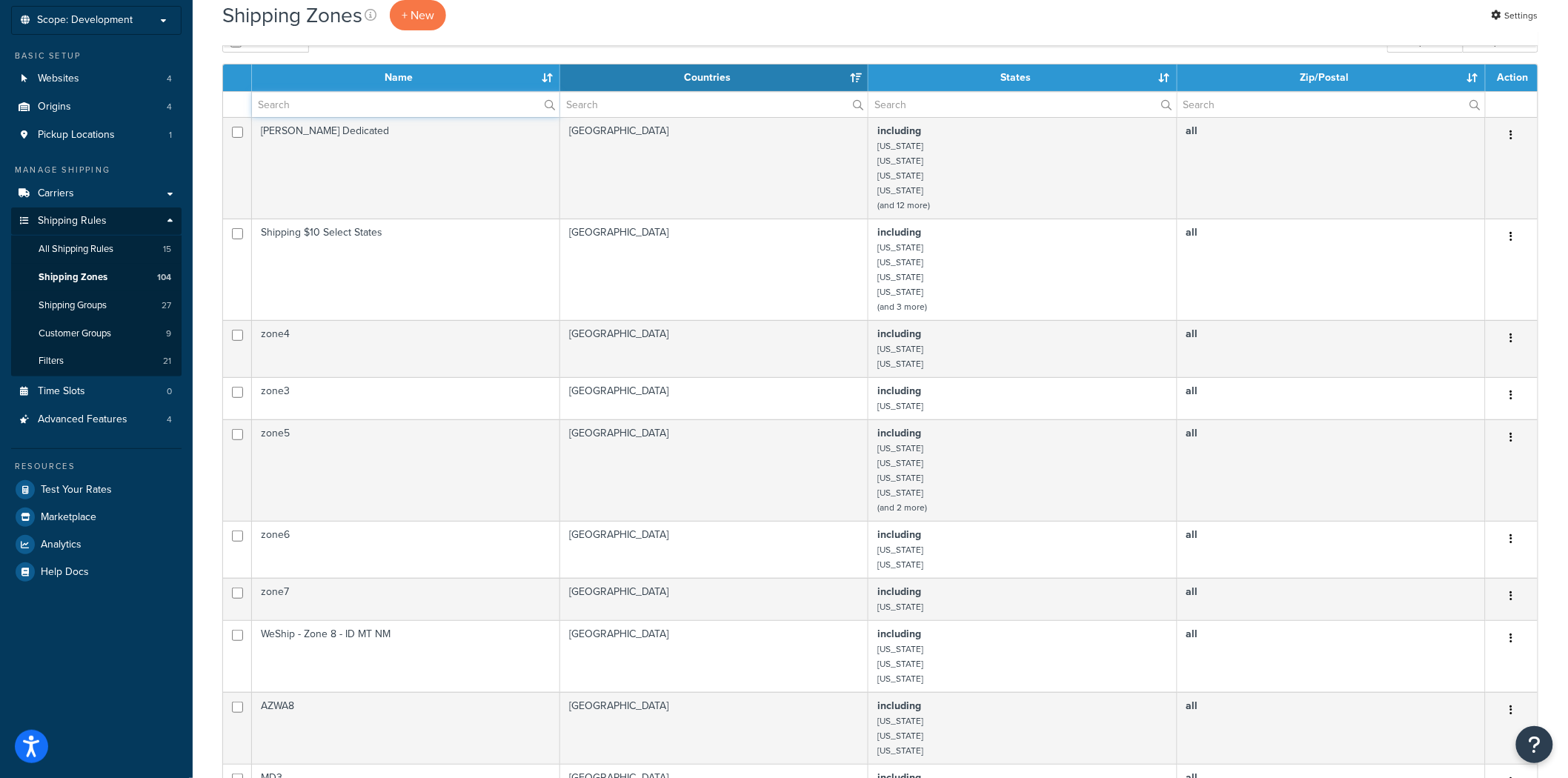
click at [487, 100] on input "text" at bounding box center [406, 105] width 307 height 26
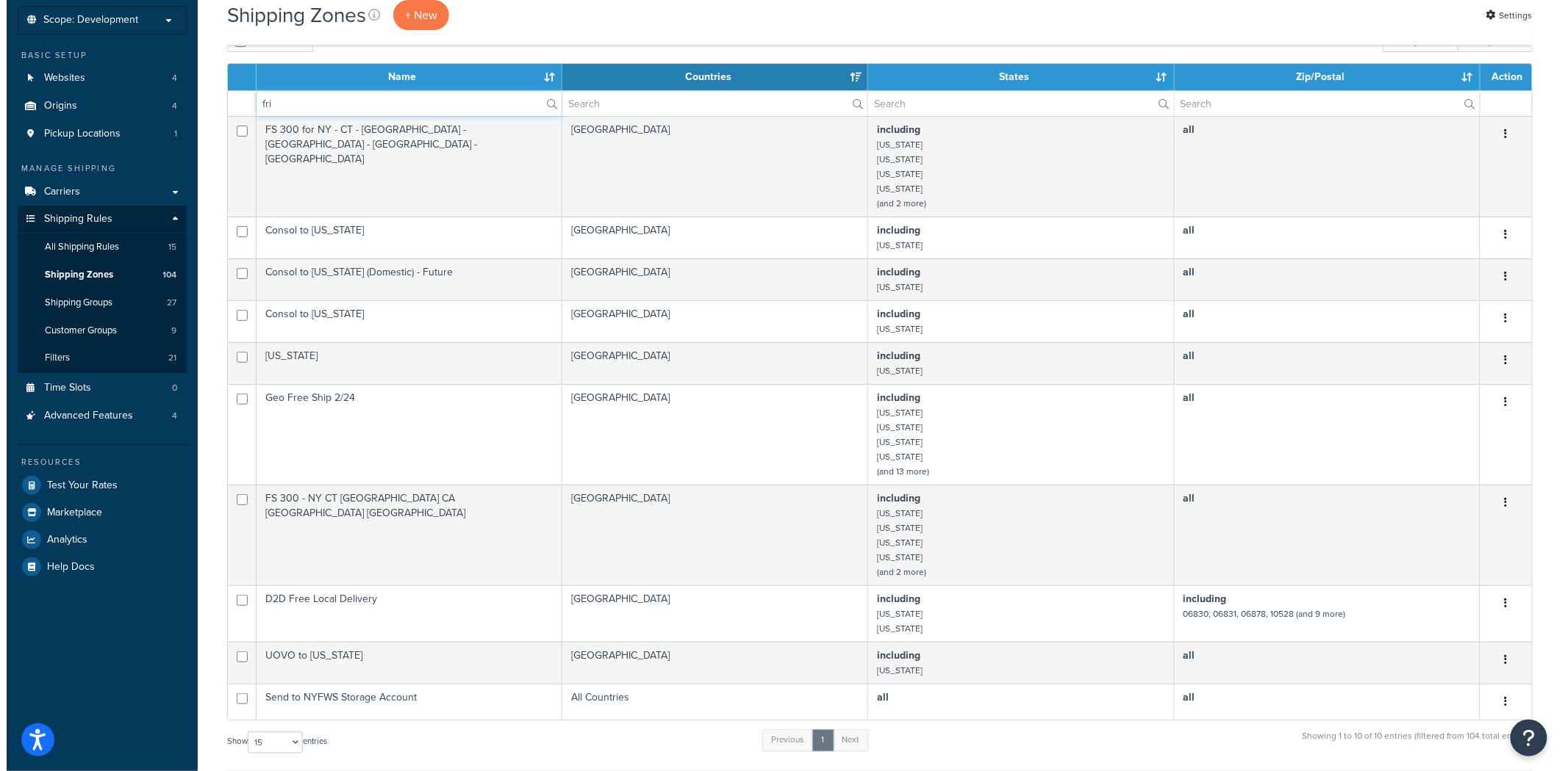
scroll to position [0, 0]
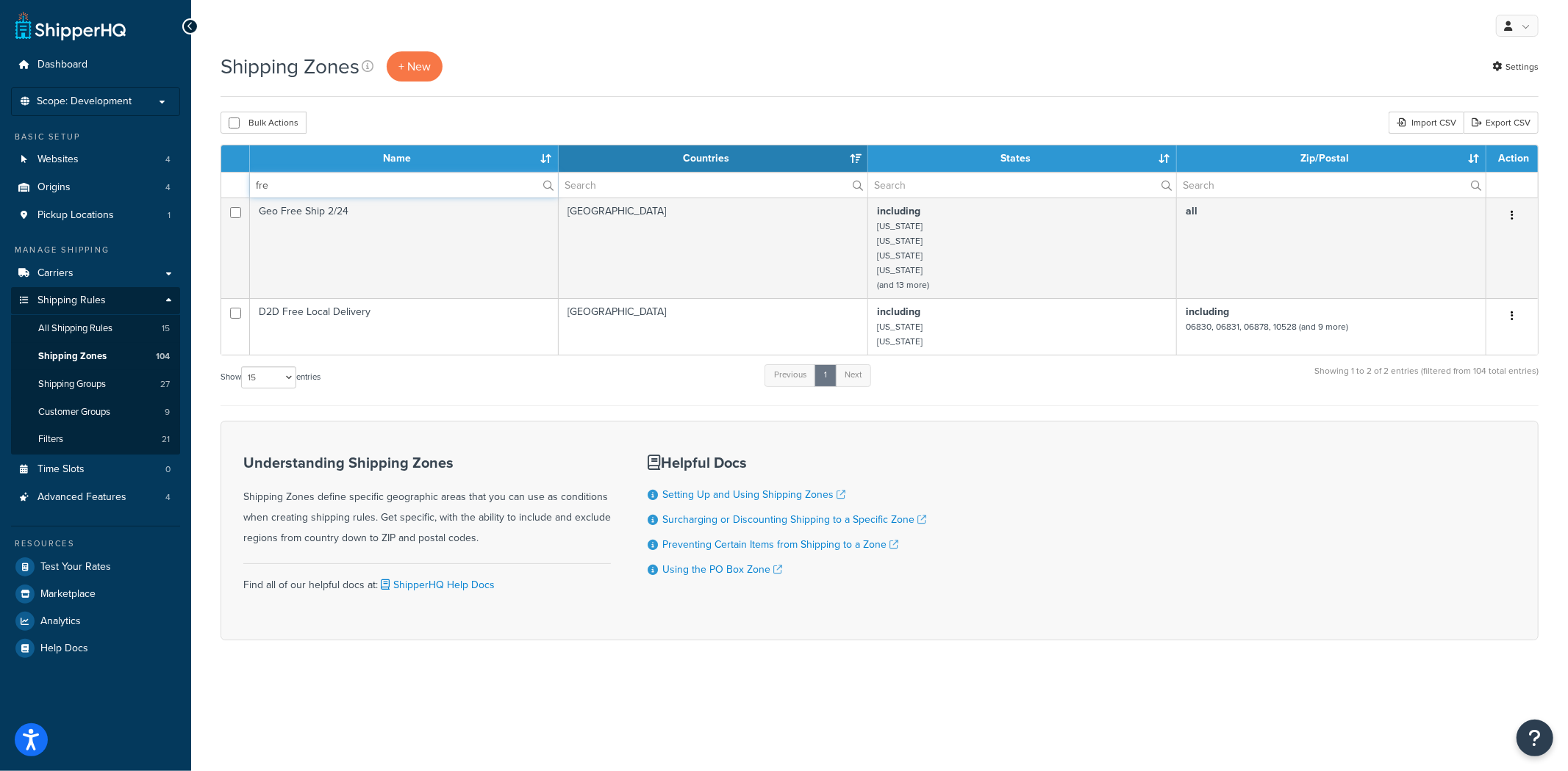
type input "fre"
click at [133, 288] on link "Shipping Rules" at bounding box center [95, 301] width 169 height 27
click at [136, 267] on link "Carriers" at bounding box center [95, 274] width 169 height 27
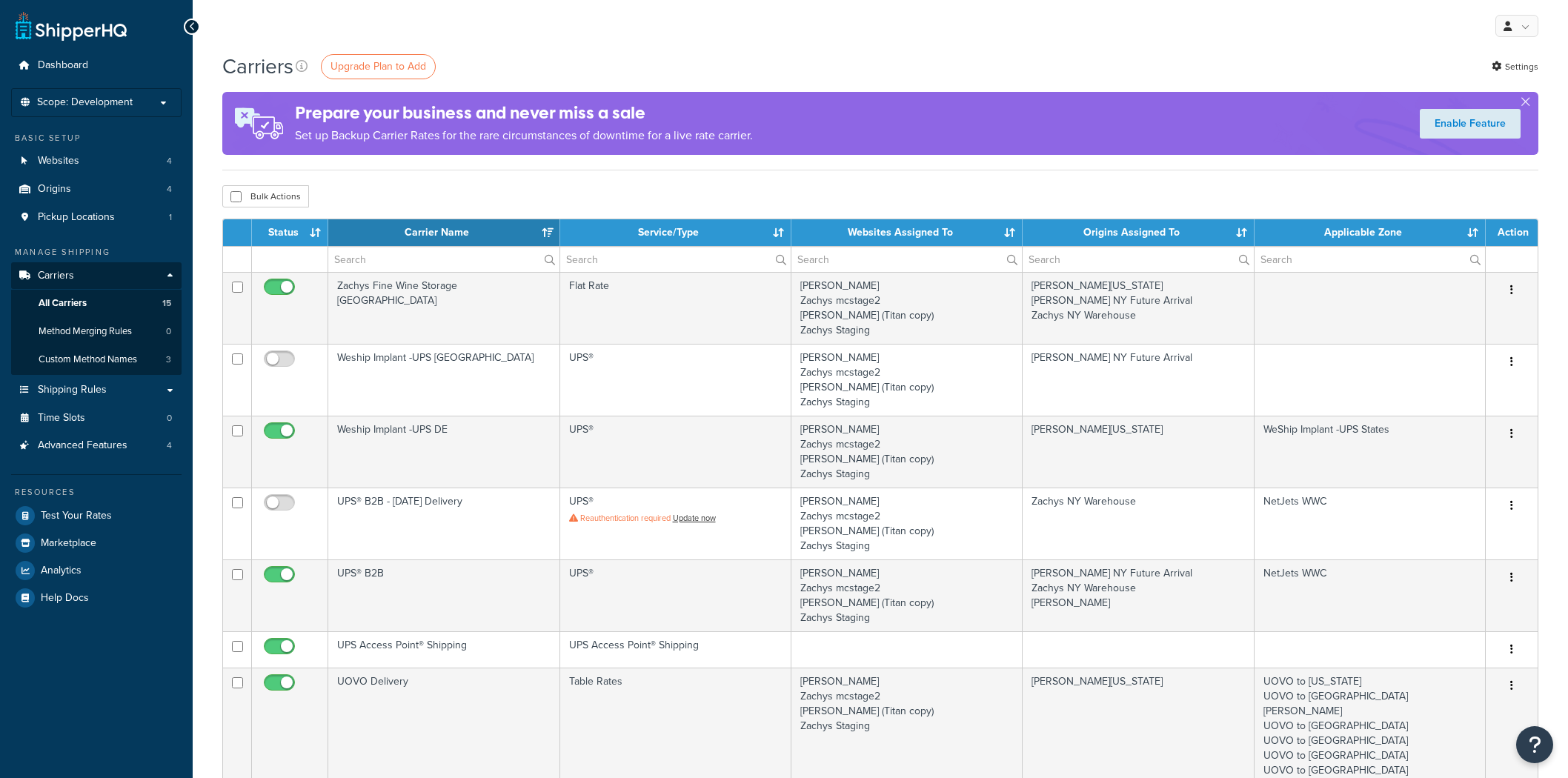
select select "15"
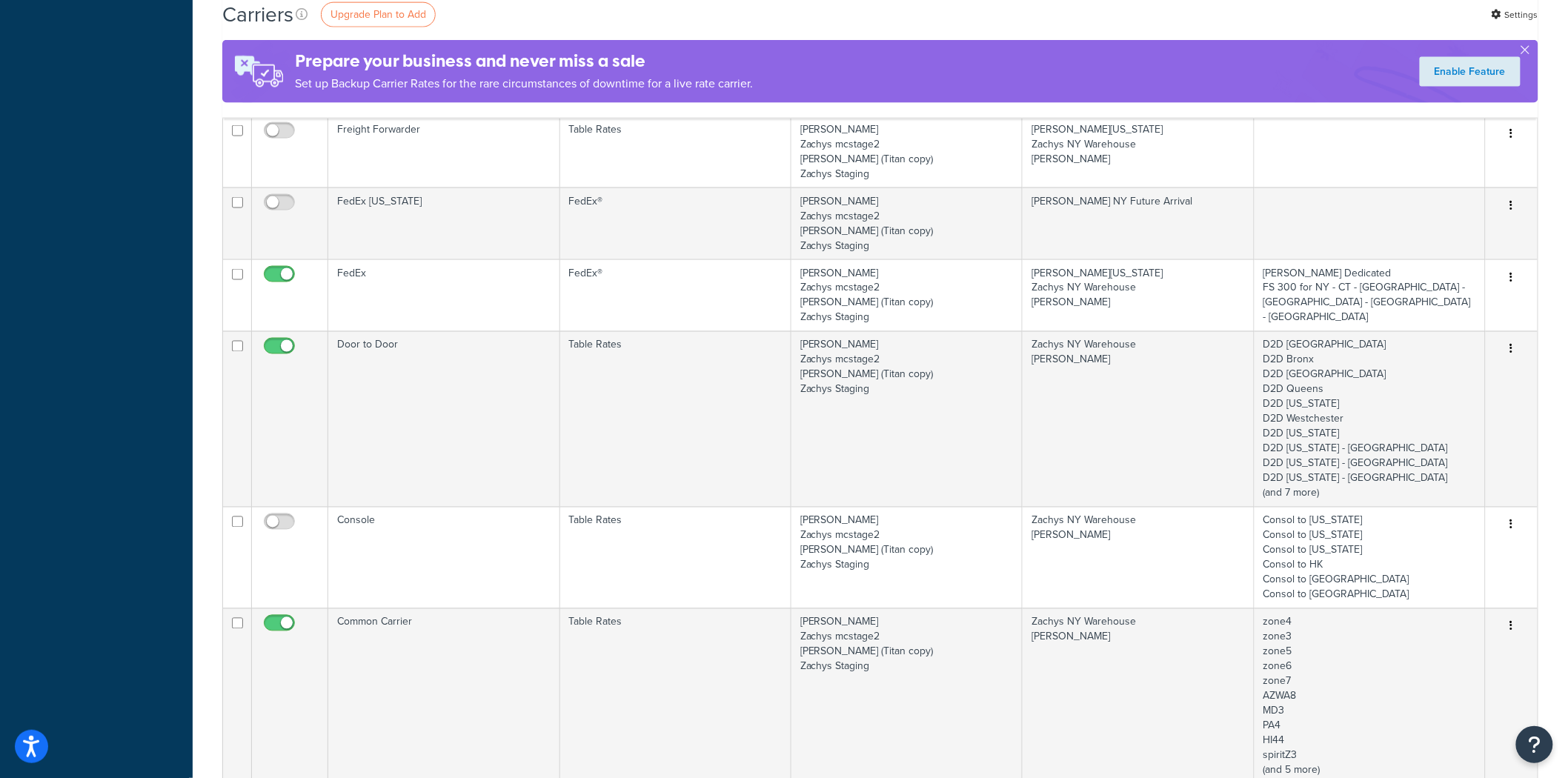
scroll to position [1071, 0]
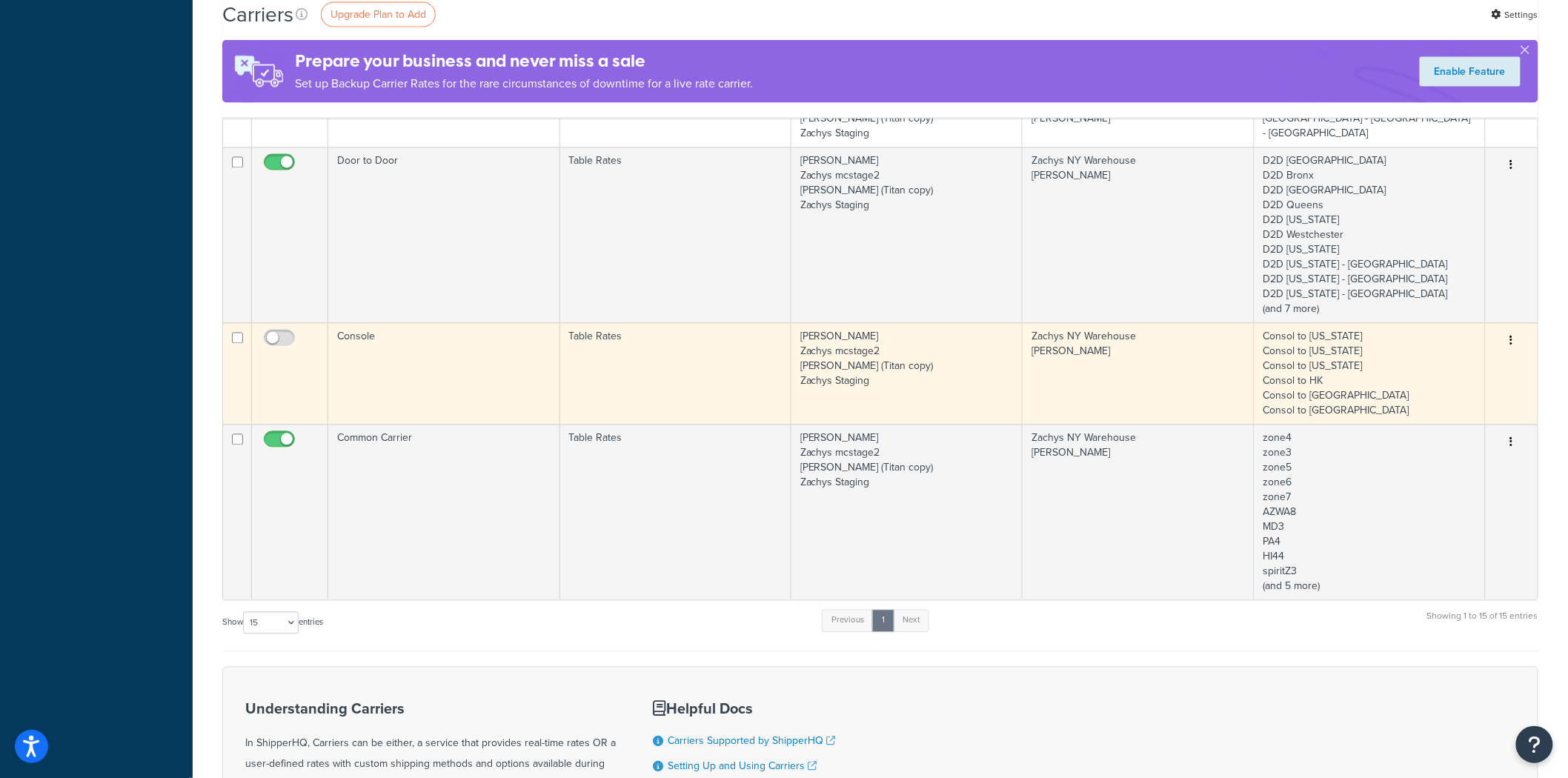
click at [992, 381] on td "[PERSON_NAME] Zachys mcstage2 [PERSON_NAME] (Titan copy) Zachys Staging" at bounding box center [907, 374] width 232 height 102
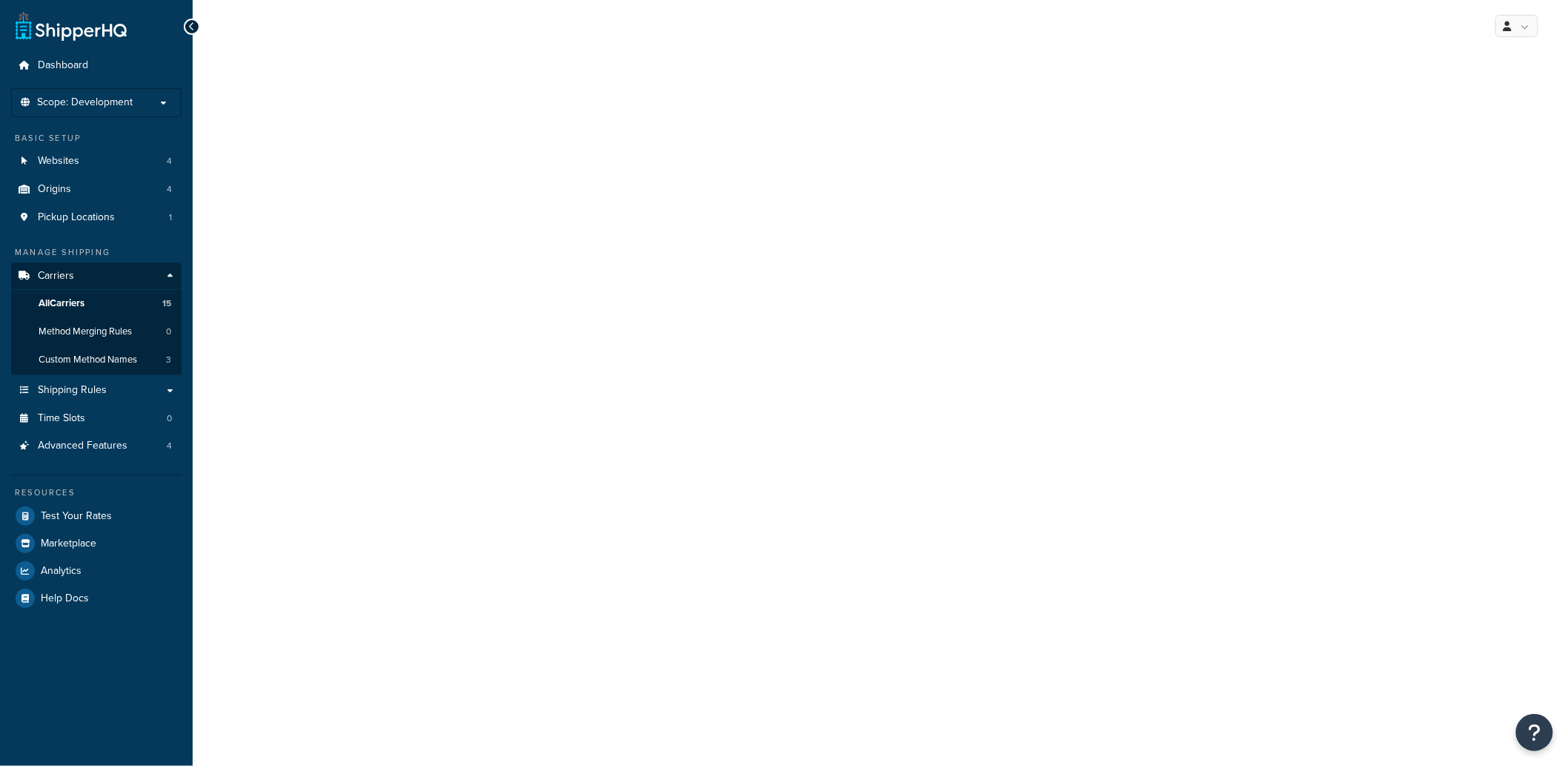
select select "25"
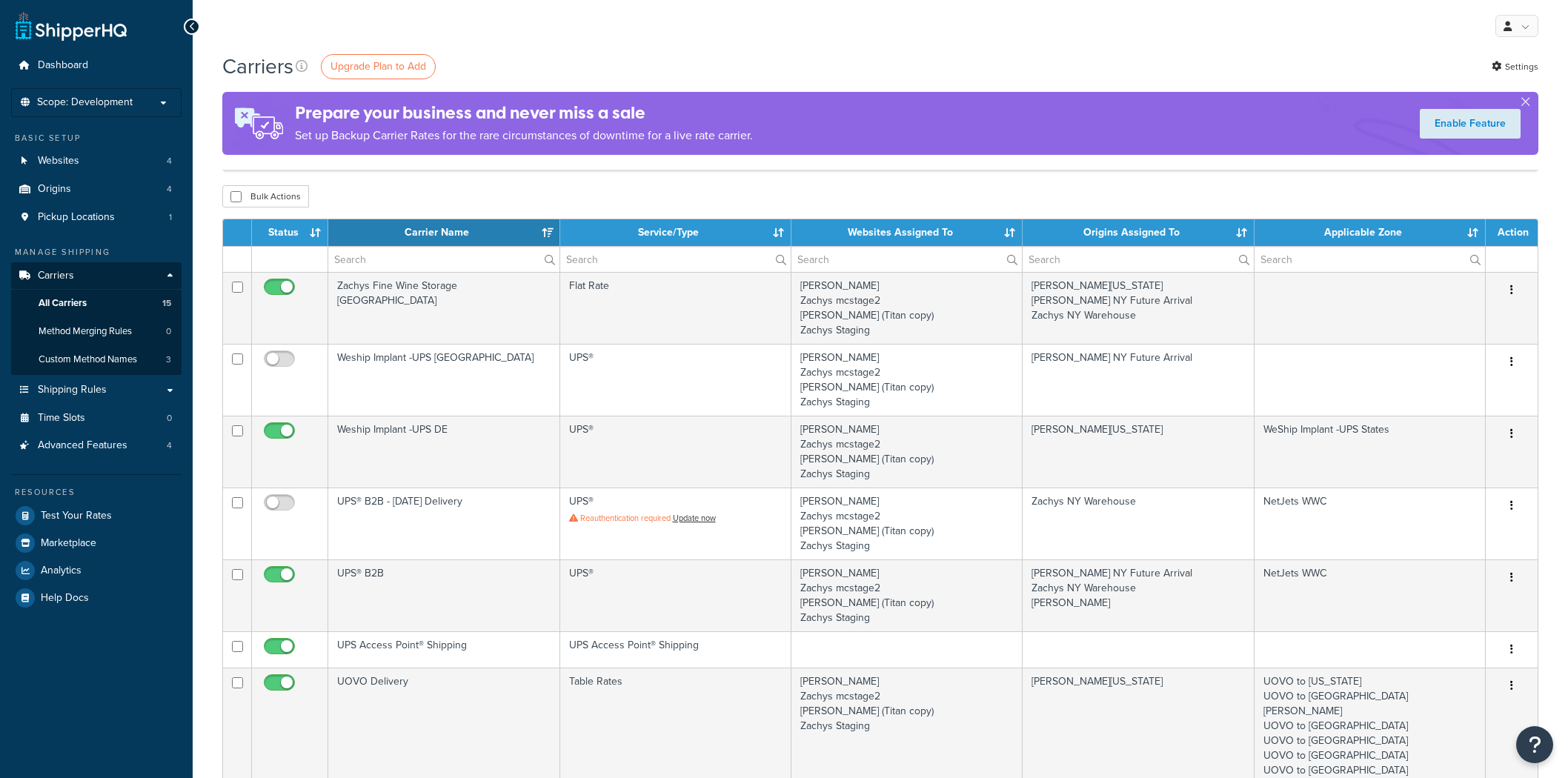
select select "15"
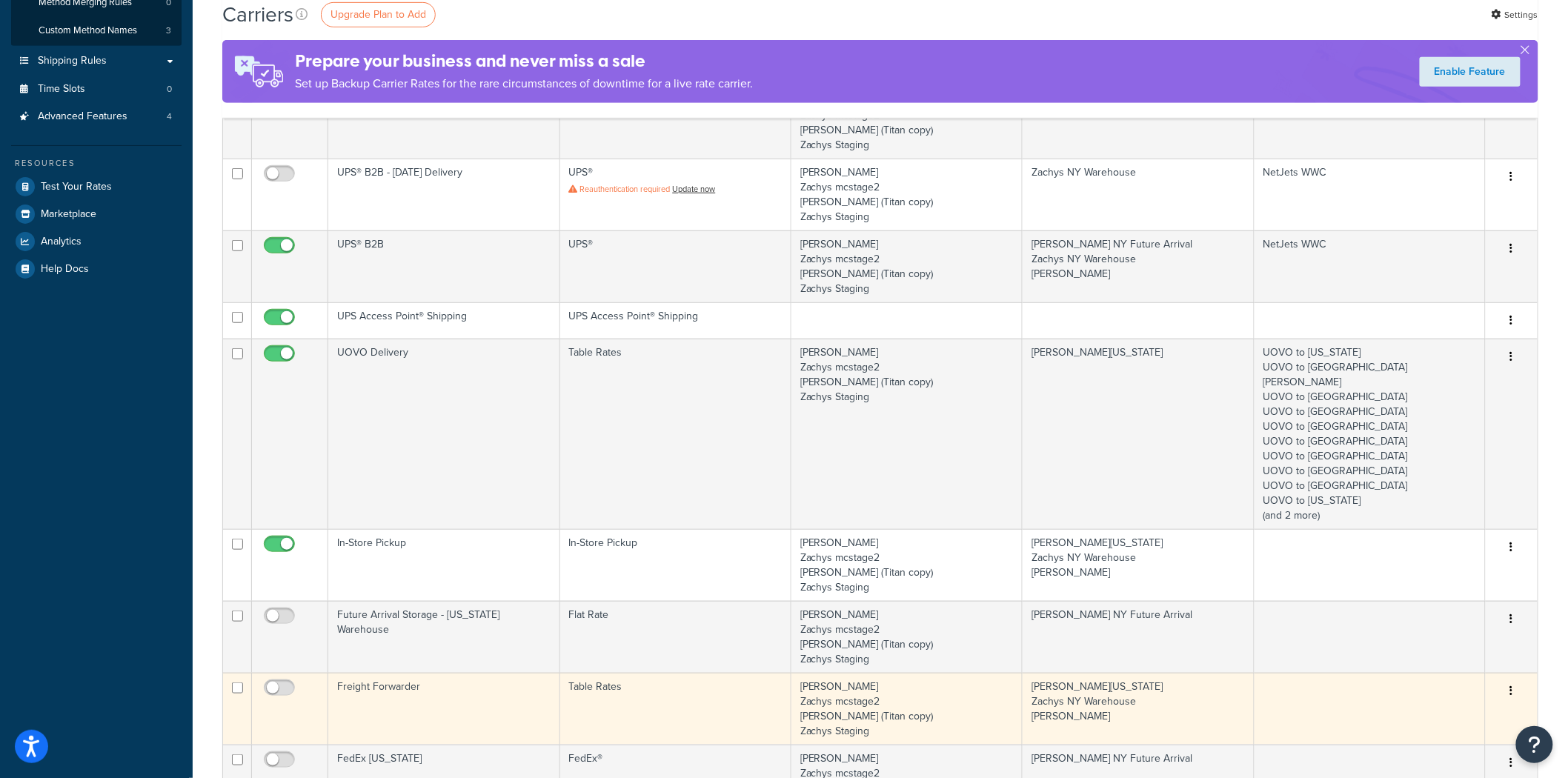
click at [512, 673] on td "Freight Forwarder" at bounding box center [443, 709] width 232 height 72
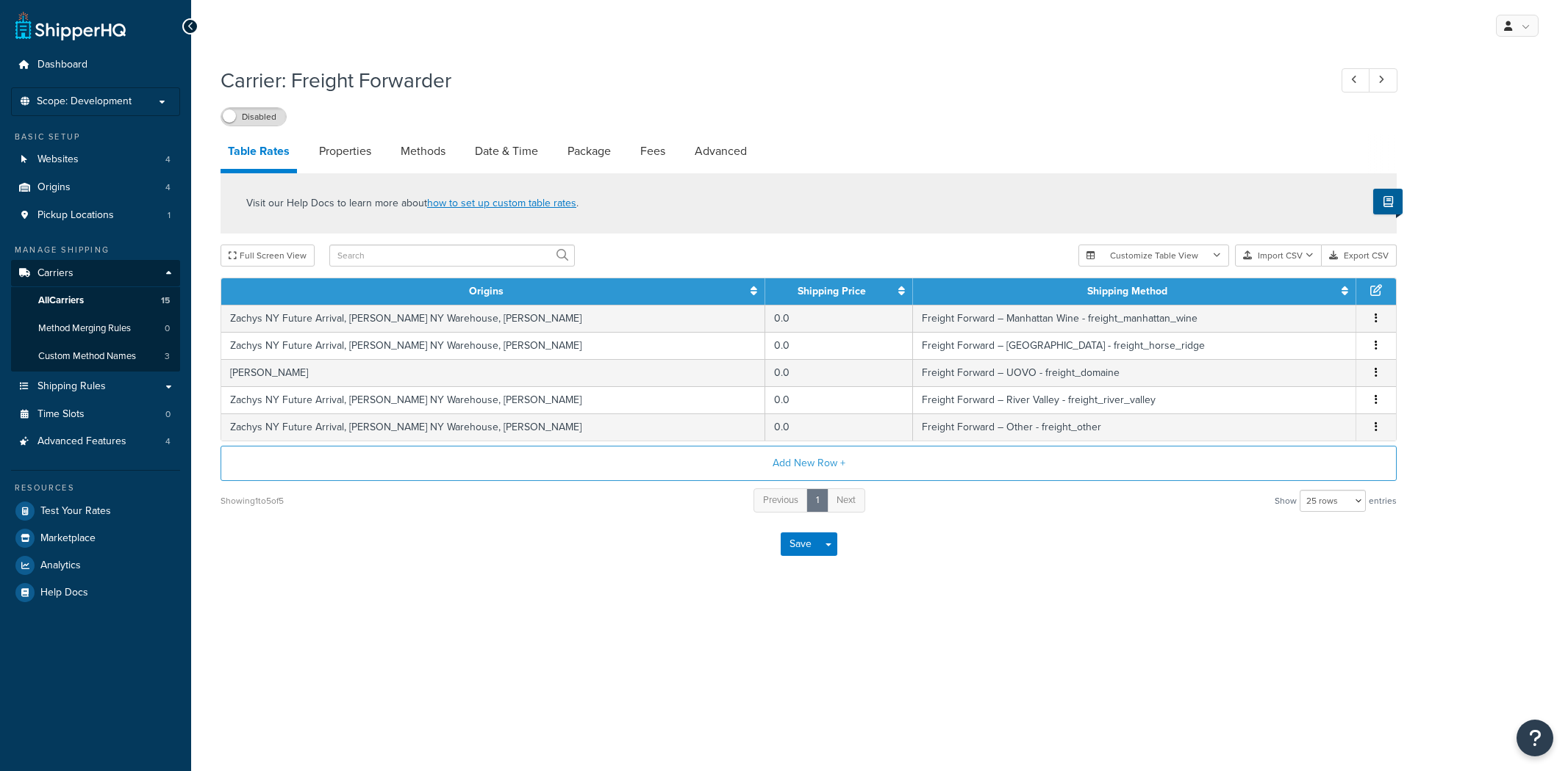
select select "25"
click at [713, 144] on link "Advanced" at bounding box center [720, 151] width 66 height 35
select select "false"
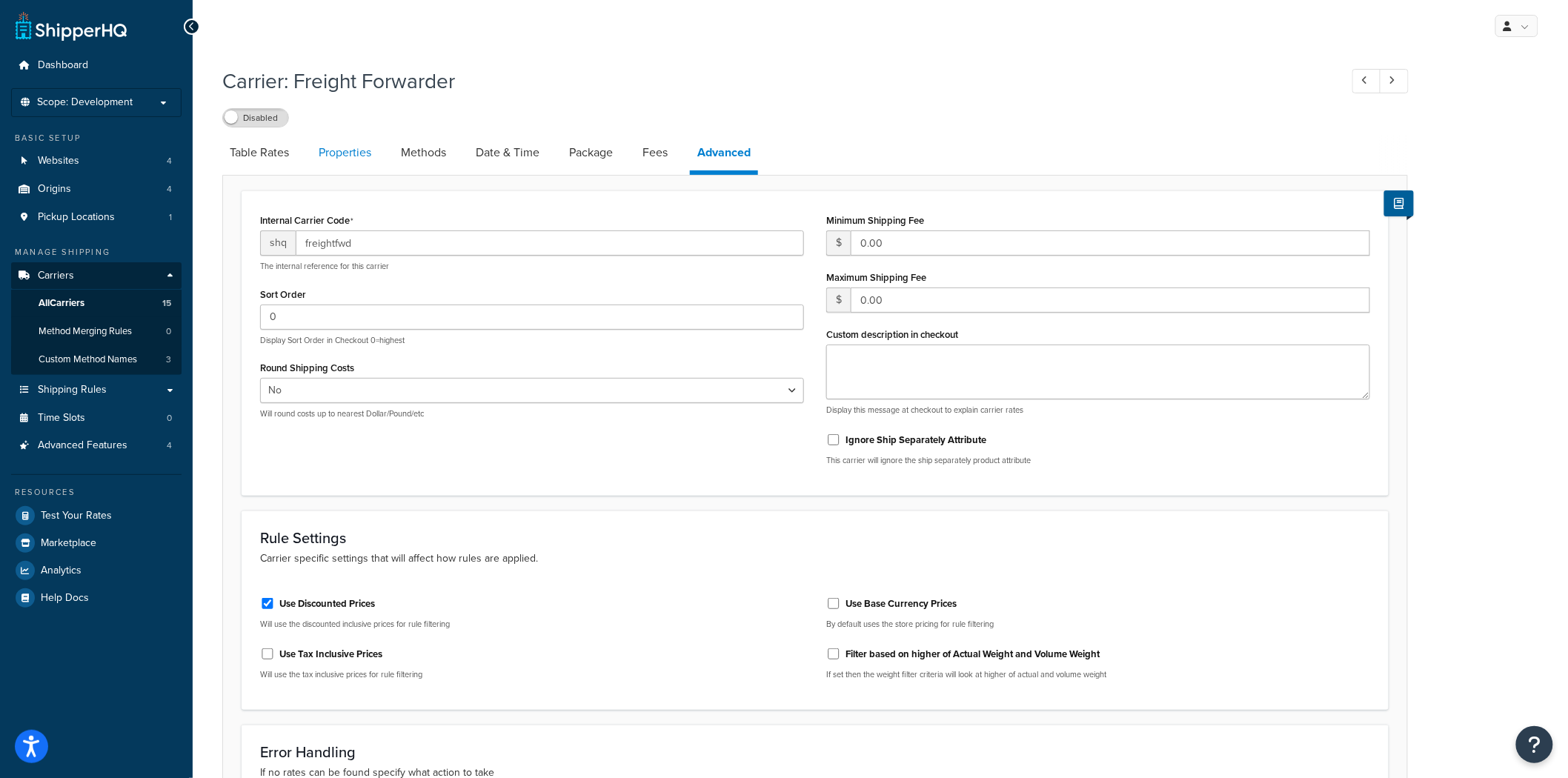
click at [364, 163] on link "Properties" at bounding box center [345, 153] width 67 height 35
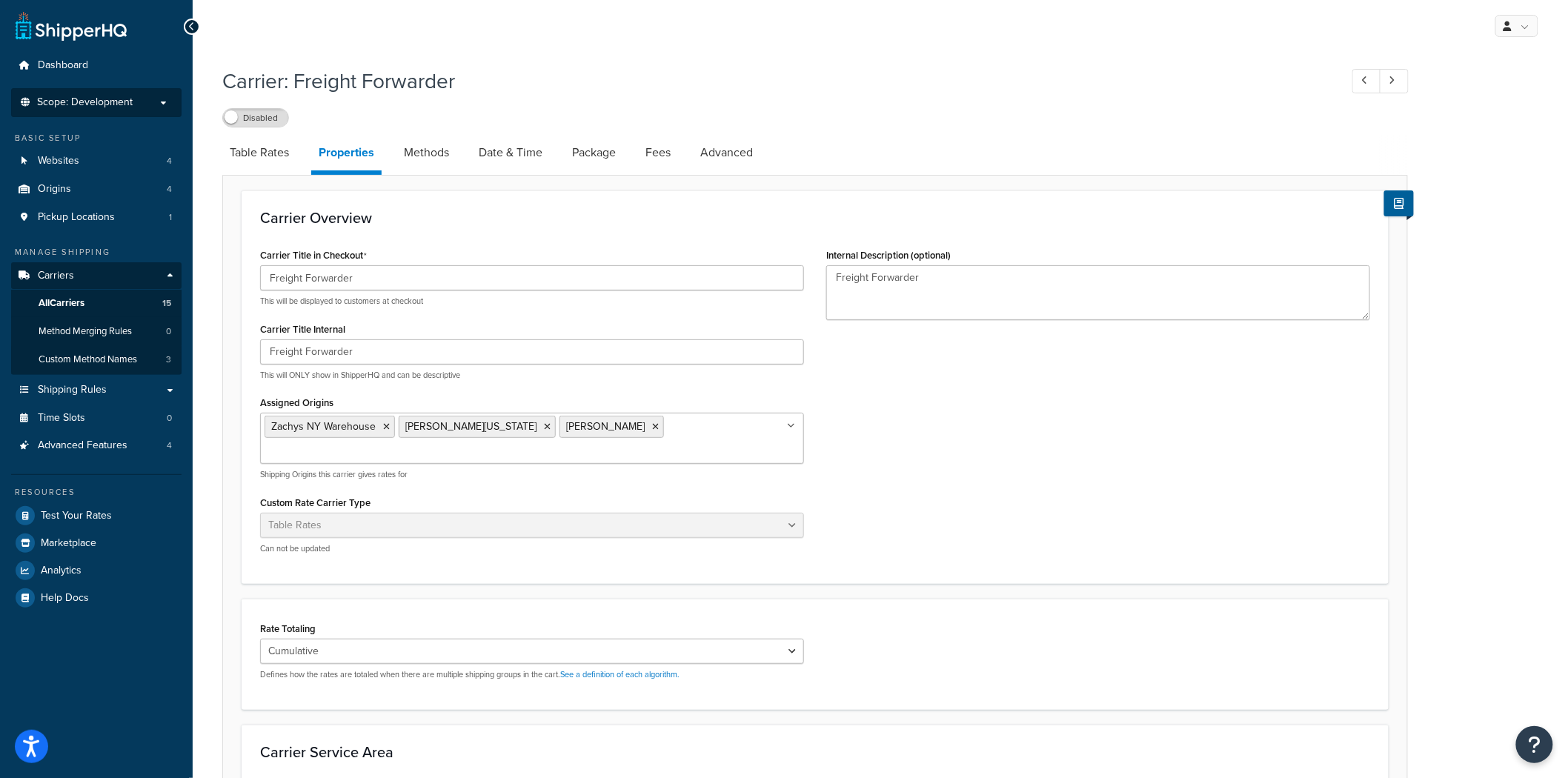
click at [152, 103] on p "Scope: Development" at bounding box center [96, 103] width 157 height 13
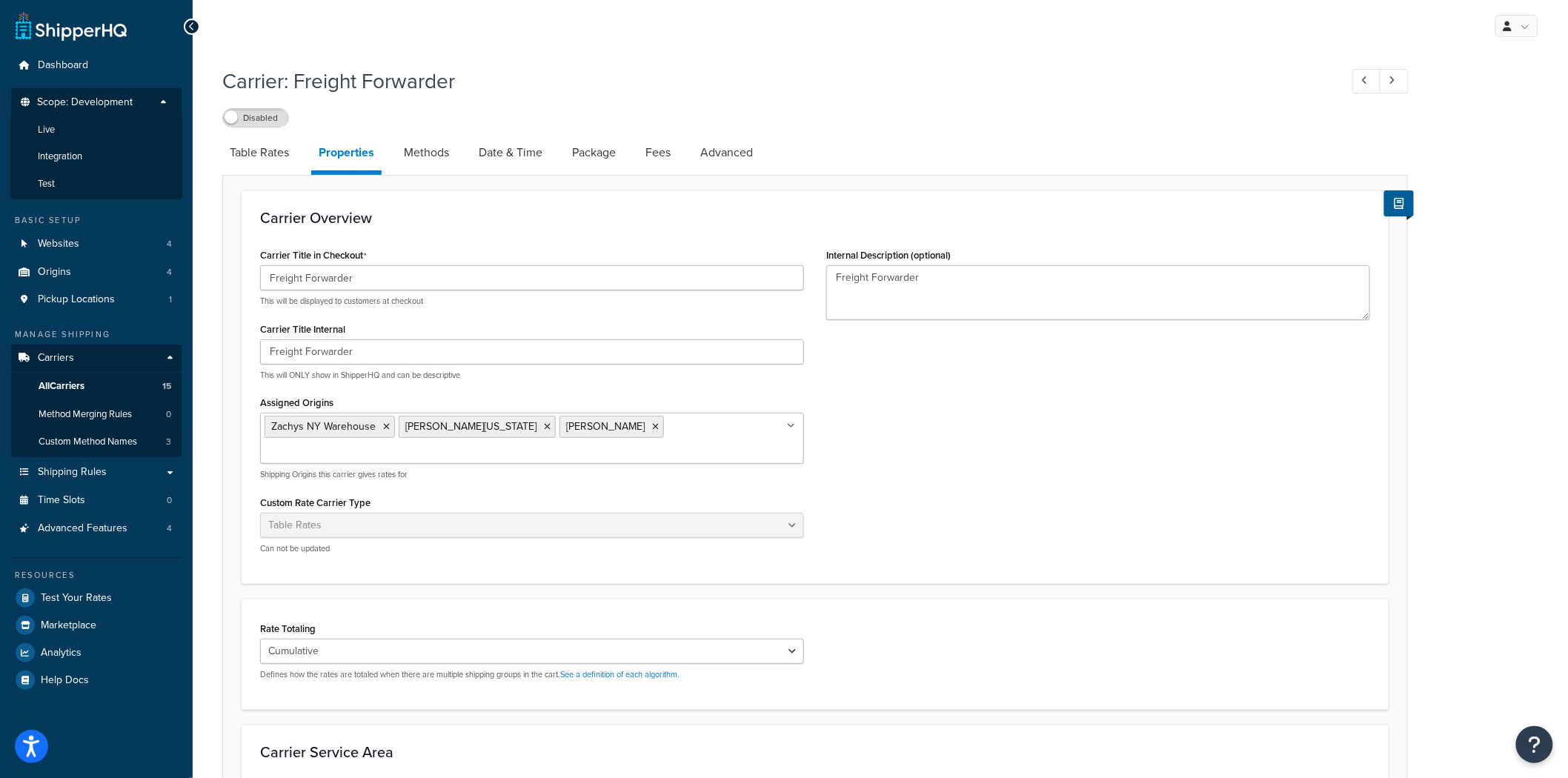
click at [130, 130] on li "Live" at bounding box center [97, 130] width 171 height 28
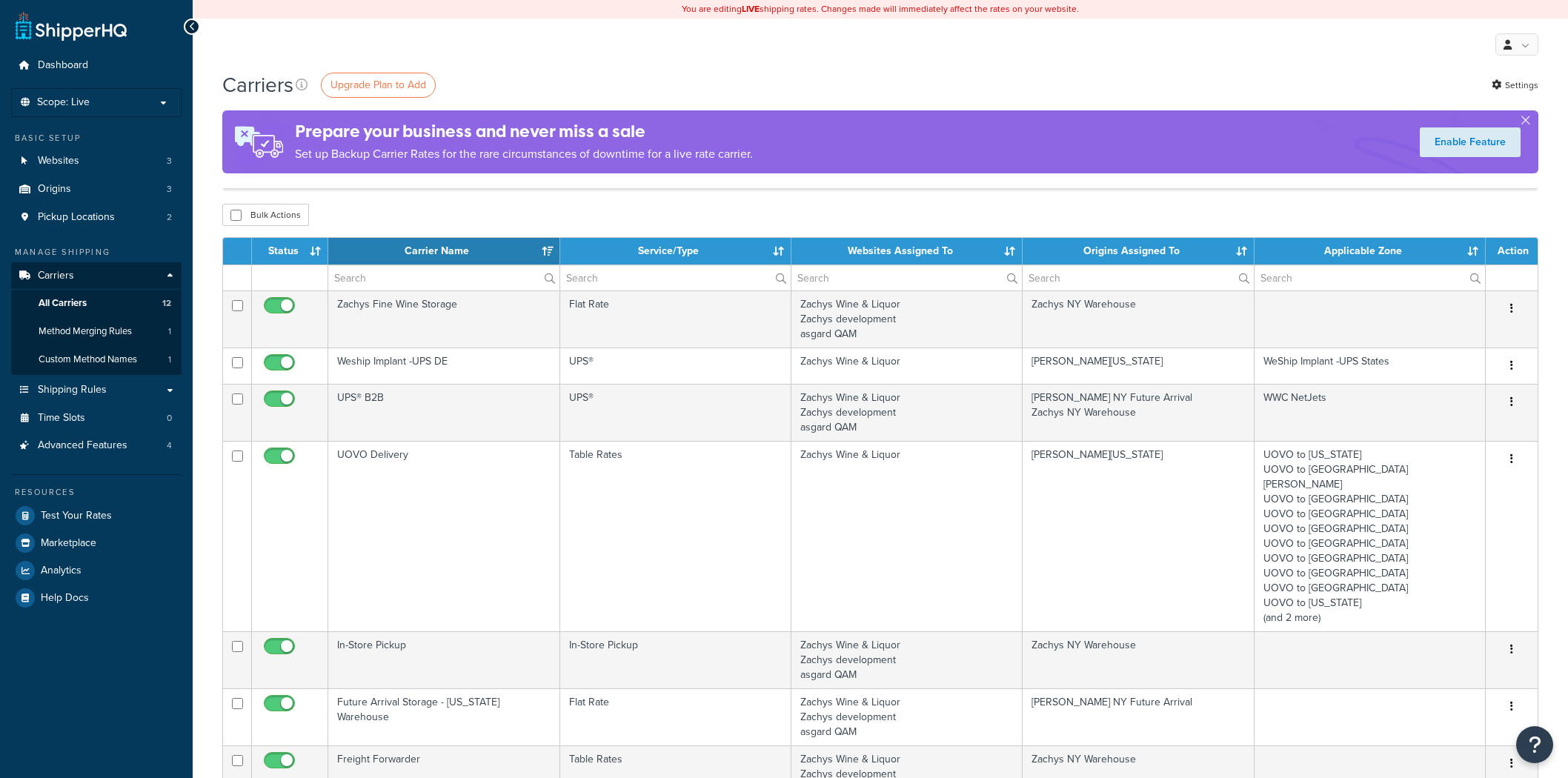
select select "15"
